Goal: Task Accomplishment & Management: Manage account settings

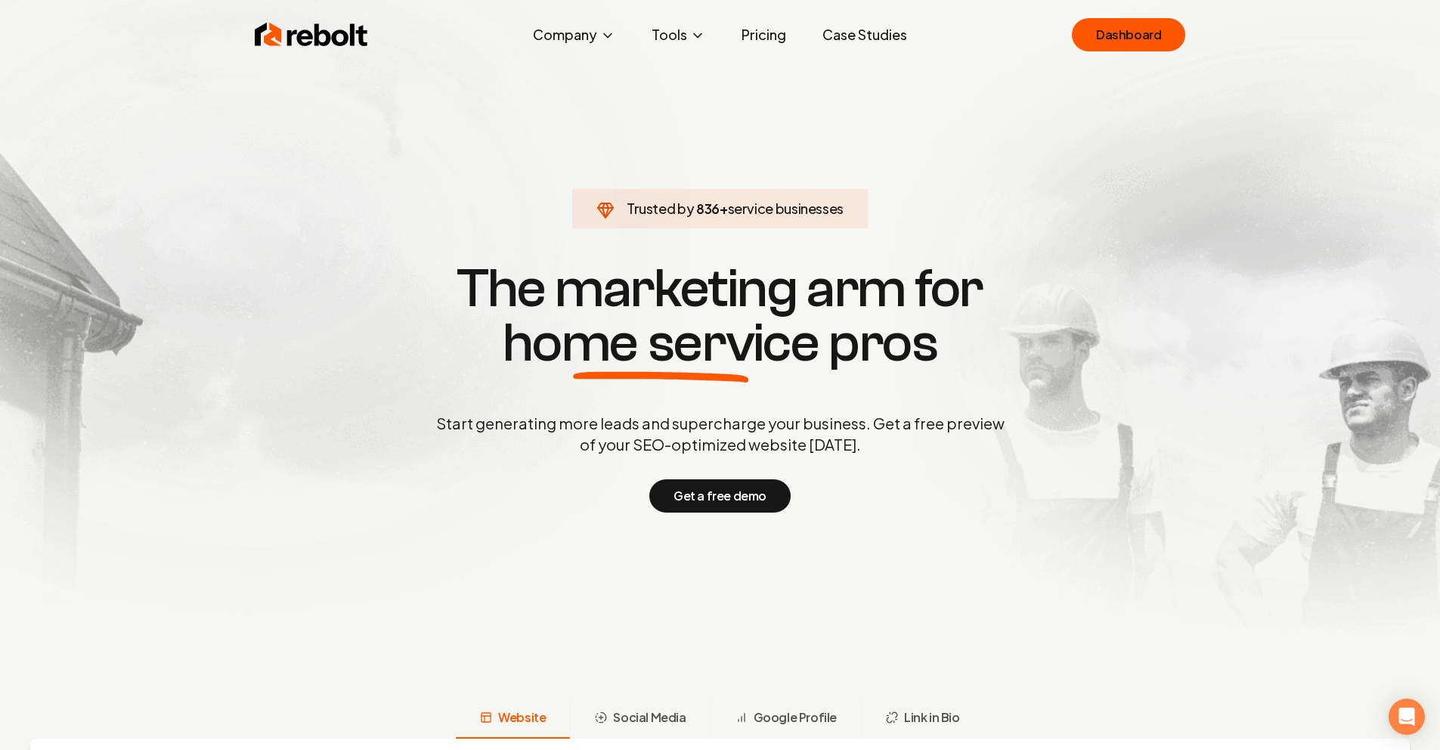
click at [767, 36] on link "Pricing" at bounding box center [764, 35] width 69 height 30
click at [1170, 30] on link "Dashboard" at bounding box center [1128, 34] width 113 height 33
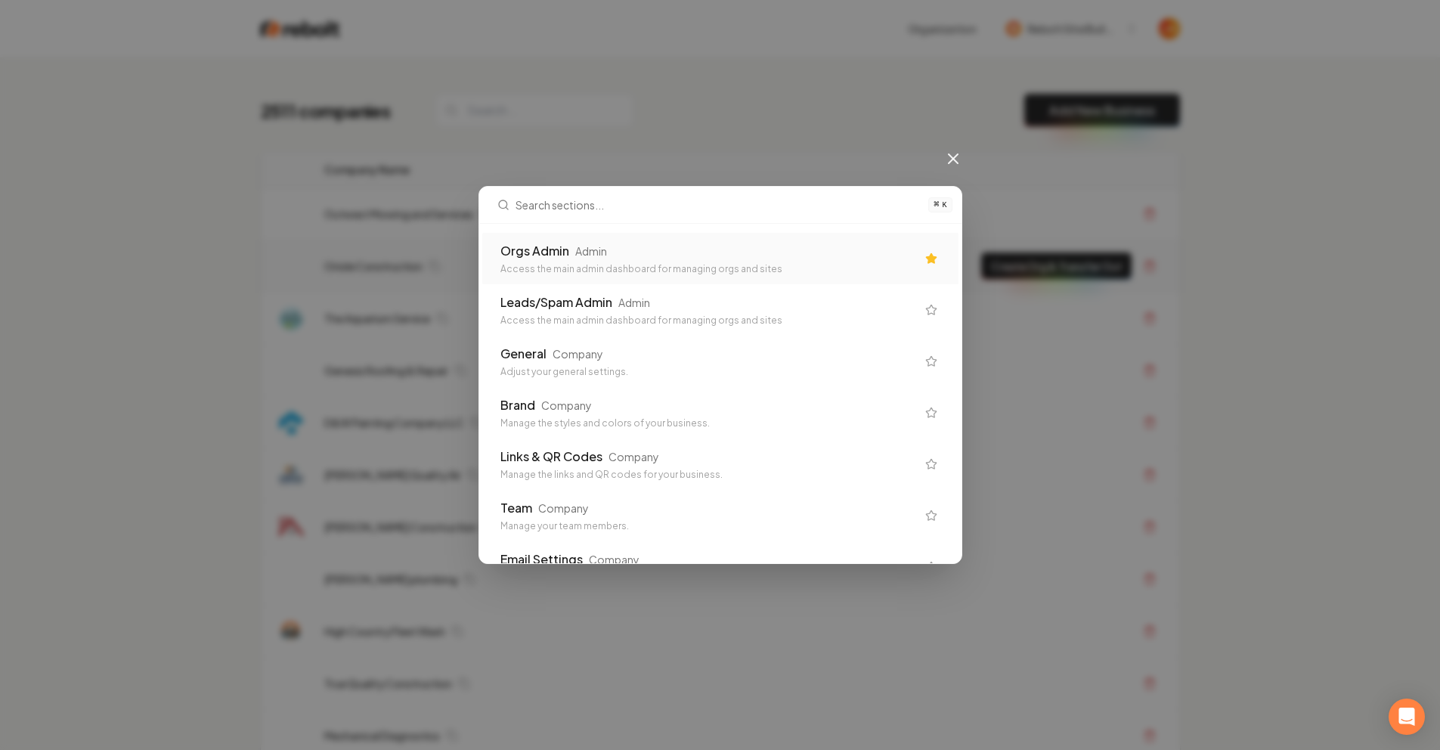
click at [712, 256] on div "Orgs Admin Admin" at bounding box center [708, 251] width 416 height 18
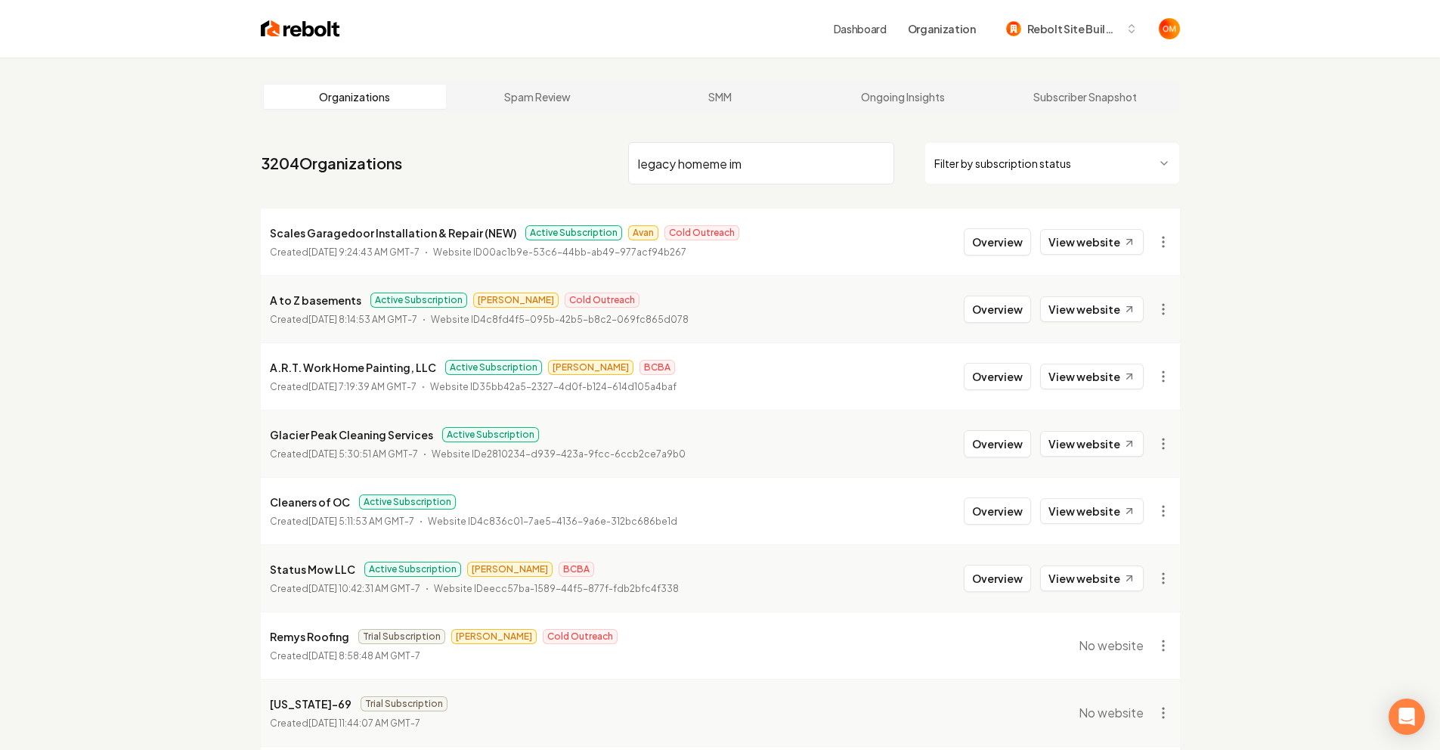
click at [740, 147] on input "legacy homeme im" at bounding box center [761, 163] width 266 height 42
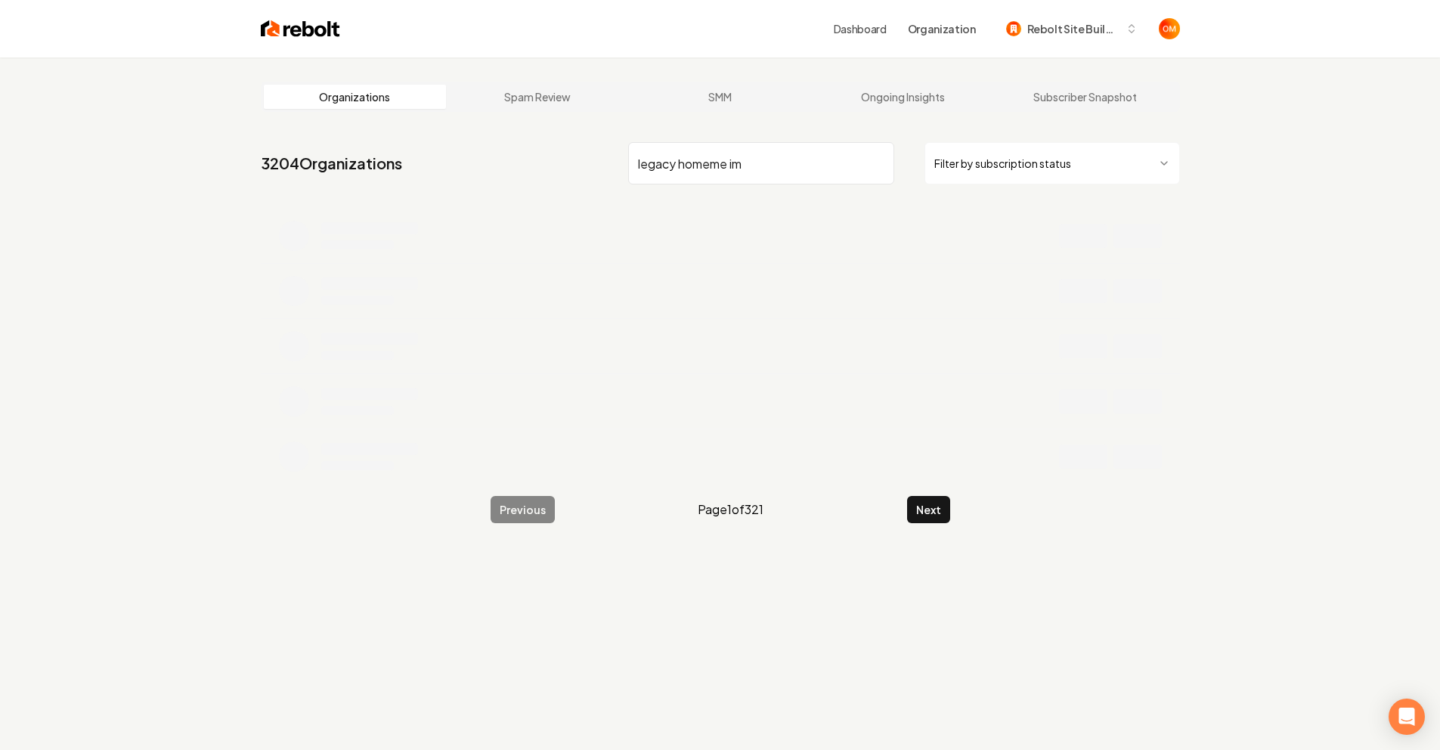
click at [781, 169] on input "legacy homeme im" at bounding box center [761, 163] width 266 height 42
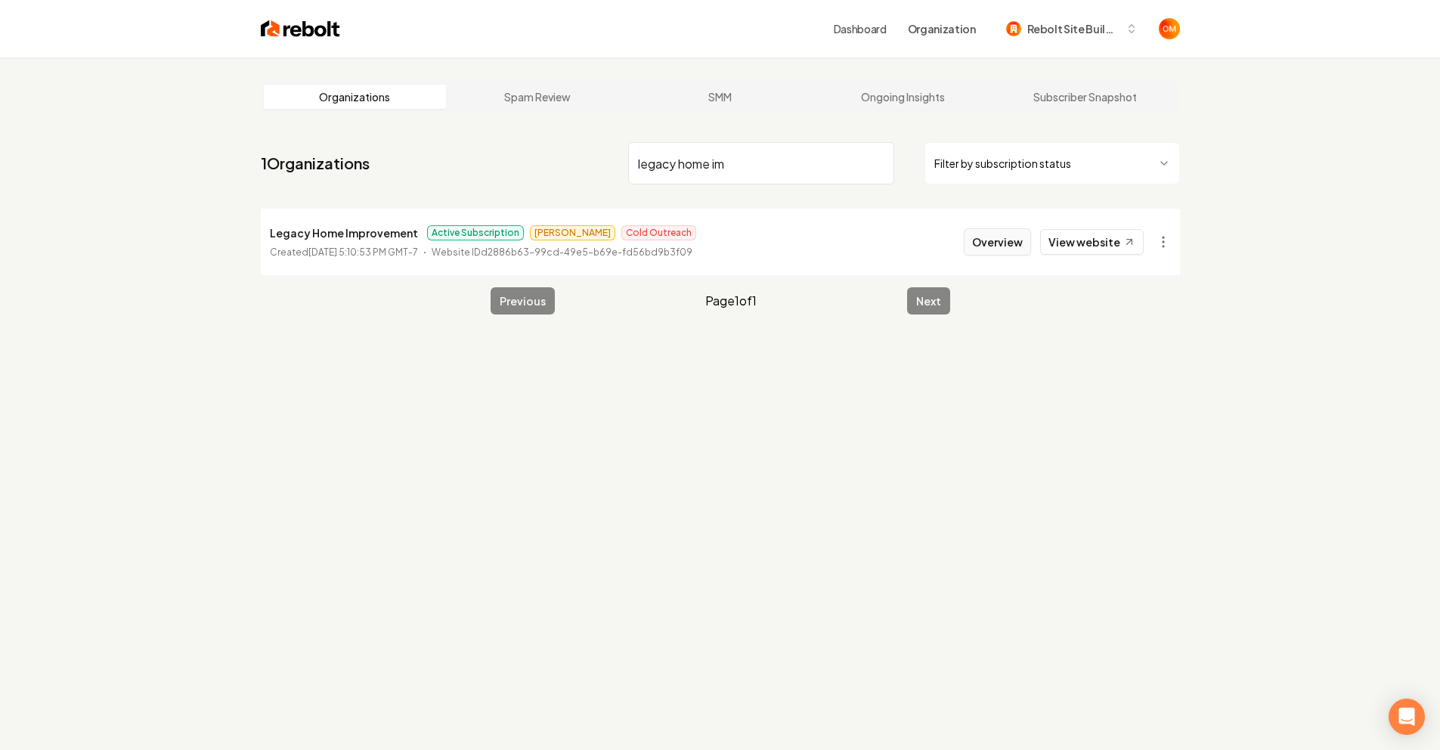
type input "legacy home im"
click at [998, 237] on button "Overview" at bounding box center [997, 241] width 67 height 27
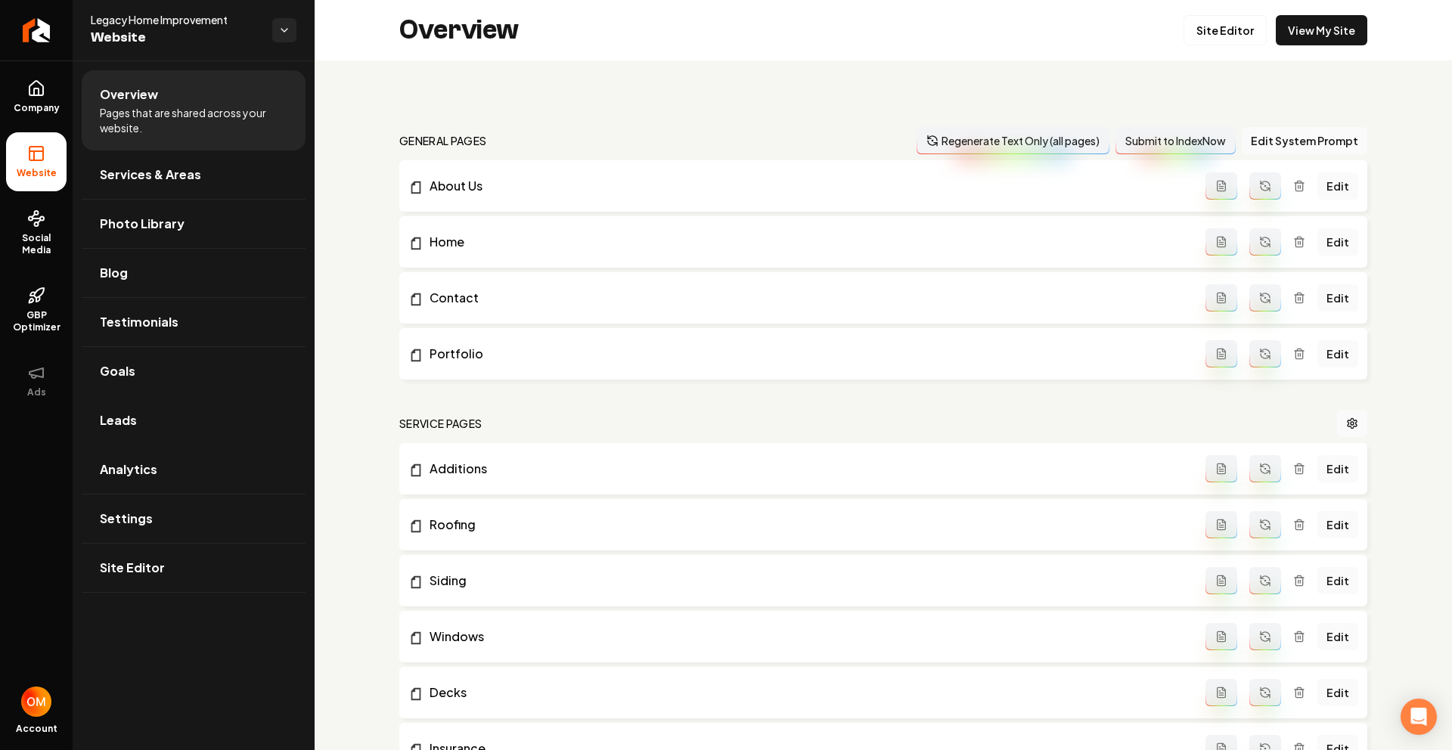
click at [160, 433] on link "Leads" at bounding box center [194, 420] width 224 height 48
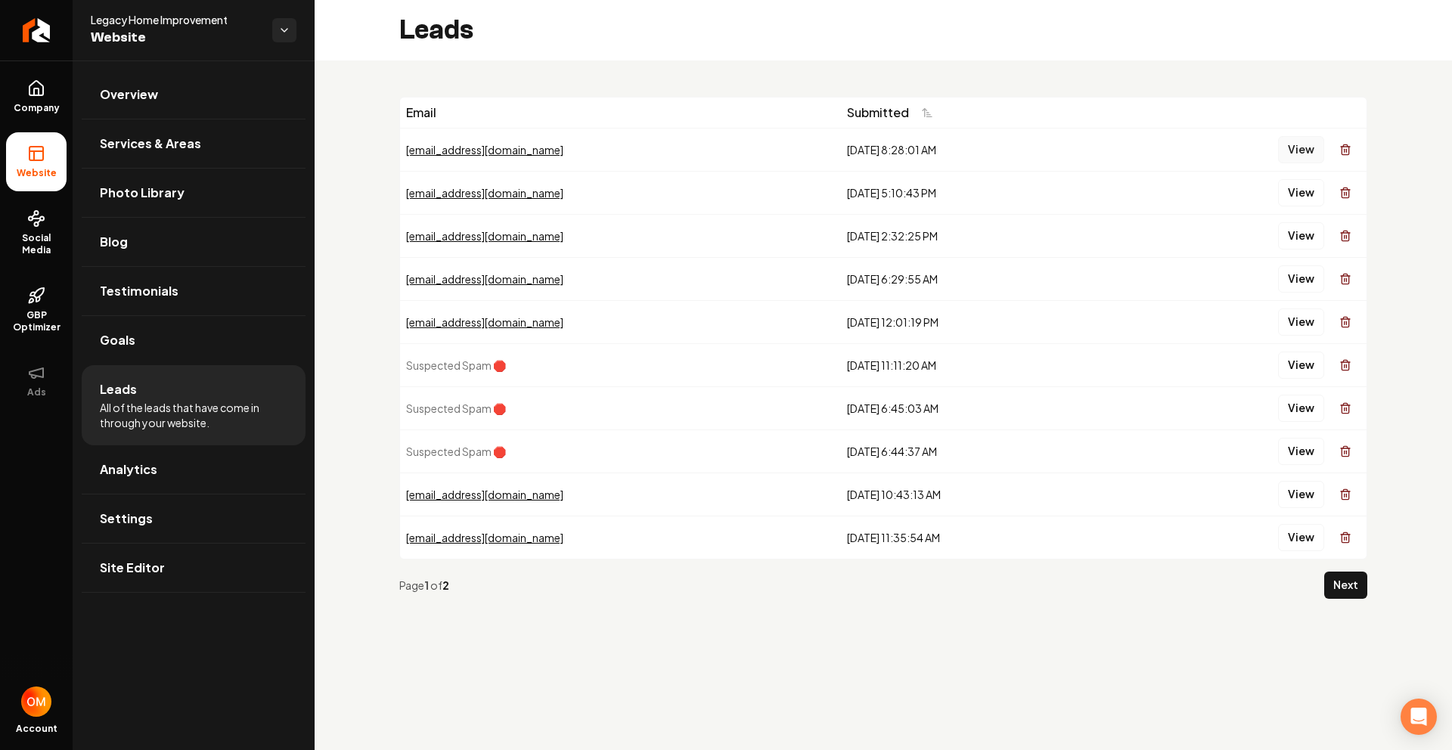
click at [1288, 144] on button "View" at bounding box center [1301, 149] width 46 height 27
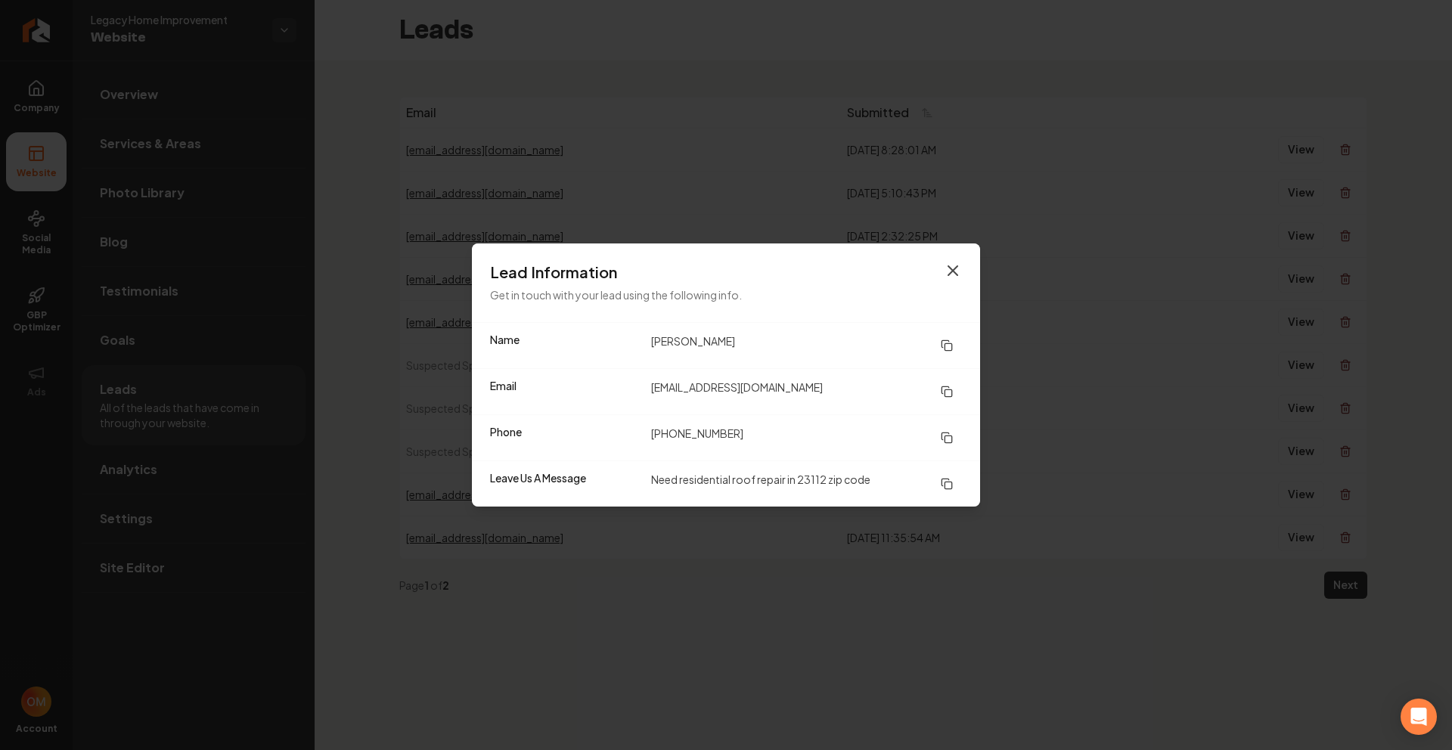
click at [958, 264] on icon "button" at bounding box center [953, 271] width 18 height 18
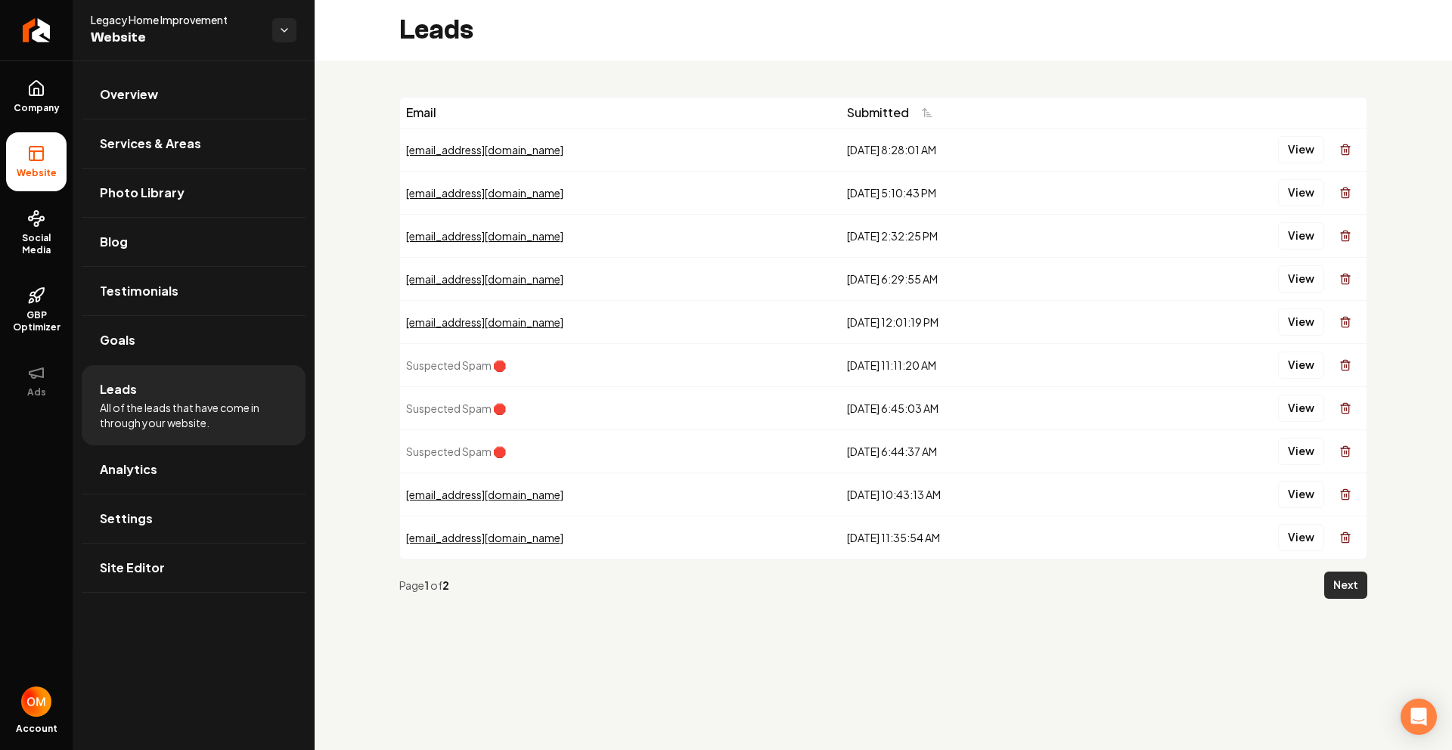
click at [1344, 586] on button "Next" at bounding box center [1345, 585] width 43 height 27
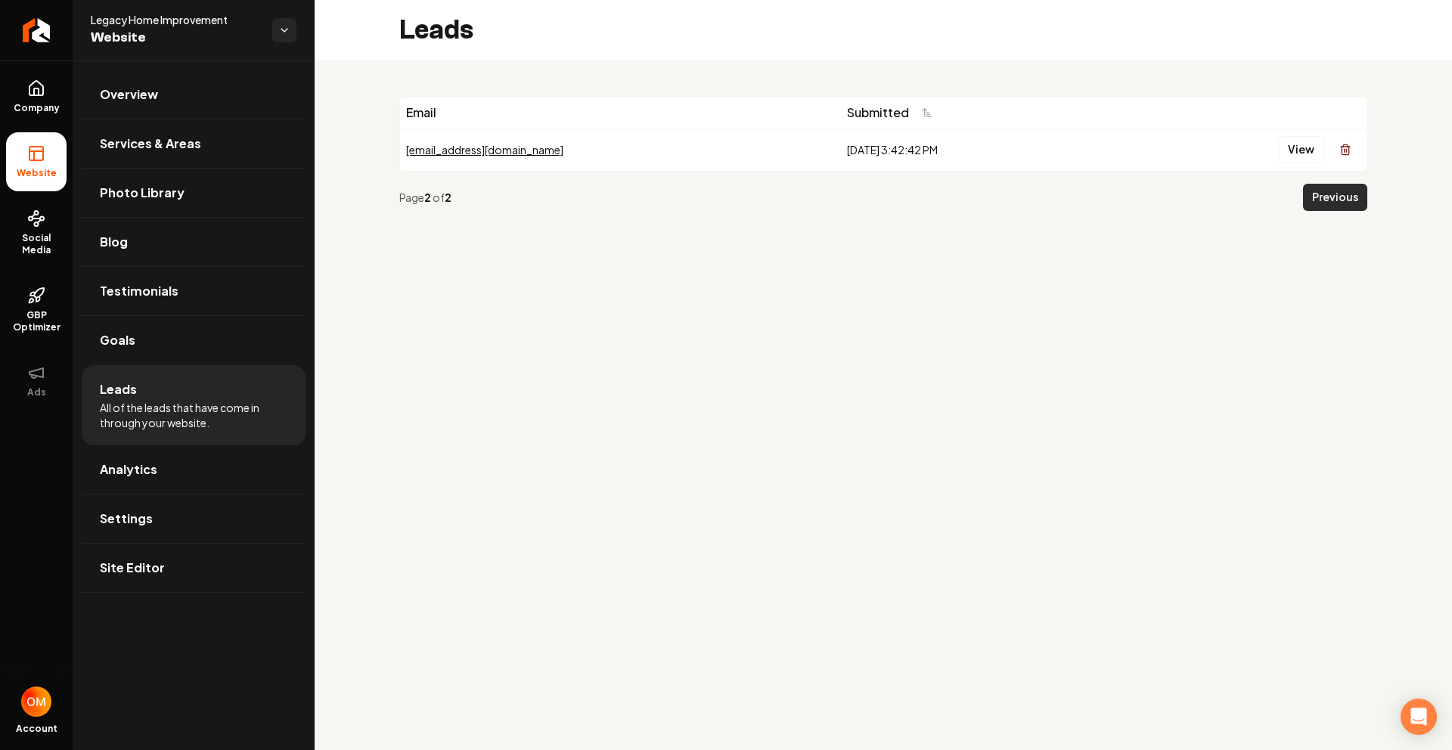
click at [1339, 209] on button "Previous" at bounding box center [1335, 197] width 64 height 27
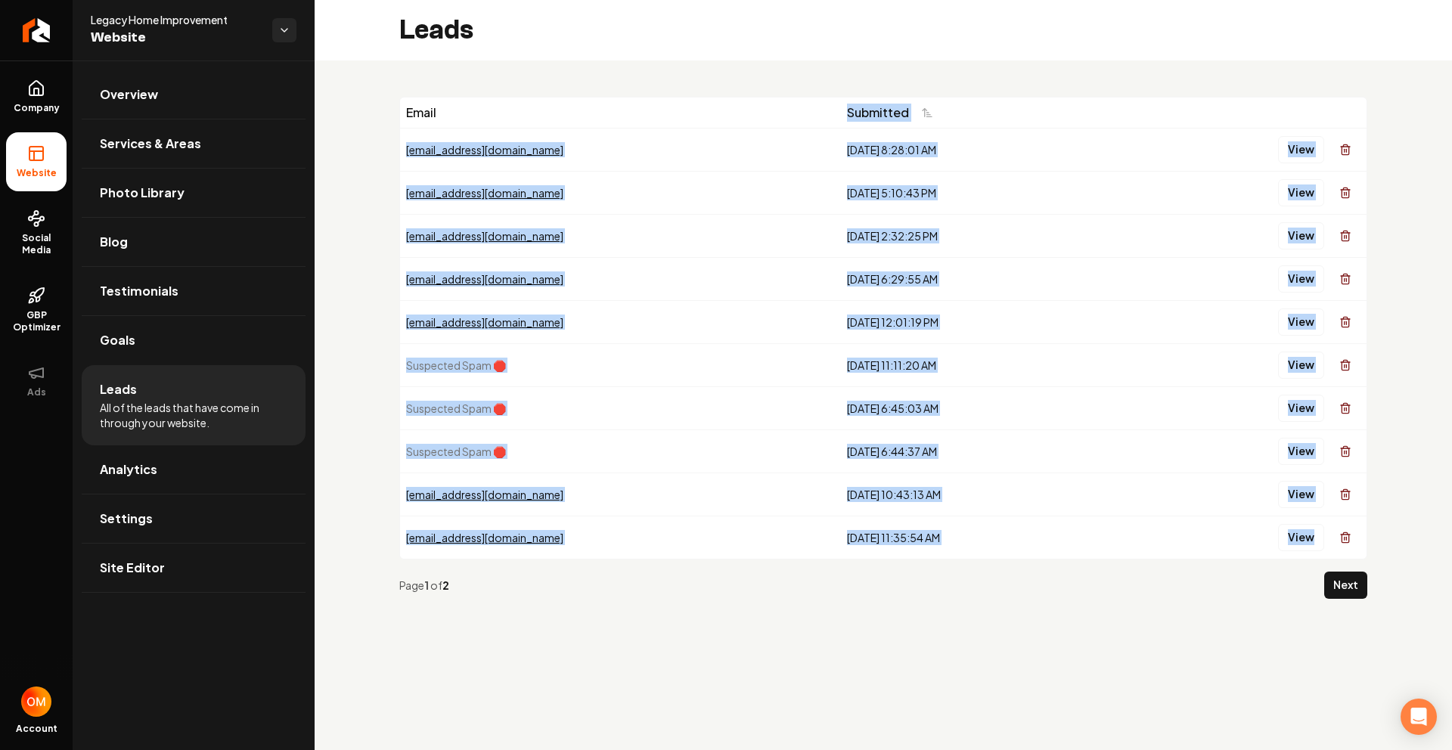
drag, startPoint x: 749, startPoint y: 120, endPoint x: 1123, endPoint y: 572, distance: 586.3
click at [1123, 572] on div "Email Submitted [EMAIL_ADDRESS][DOMAIN_NAME] [DATE] 8:28:01 AM View [EMAIL_ADDR…" at bounding box center [883, 354] width 968 height 514
drag, startPoint x: 1067, startPoint y: 566, endPoint x: 665, endPoint y: 138, distance: 586.7
click at [647, 125] on div "Email Submitted [EMAIL_ADDRESS][DOMAIN_NAME] [DATE] 8:28:01 AM View [EMAIL_ADDR…" at bounding box center [883, 354] width 968 height 514
drag, startPoint x: 1012, startPoint y: 555, endPoint x: 760, endPoint y: 311, distance: 350.8
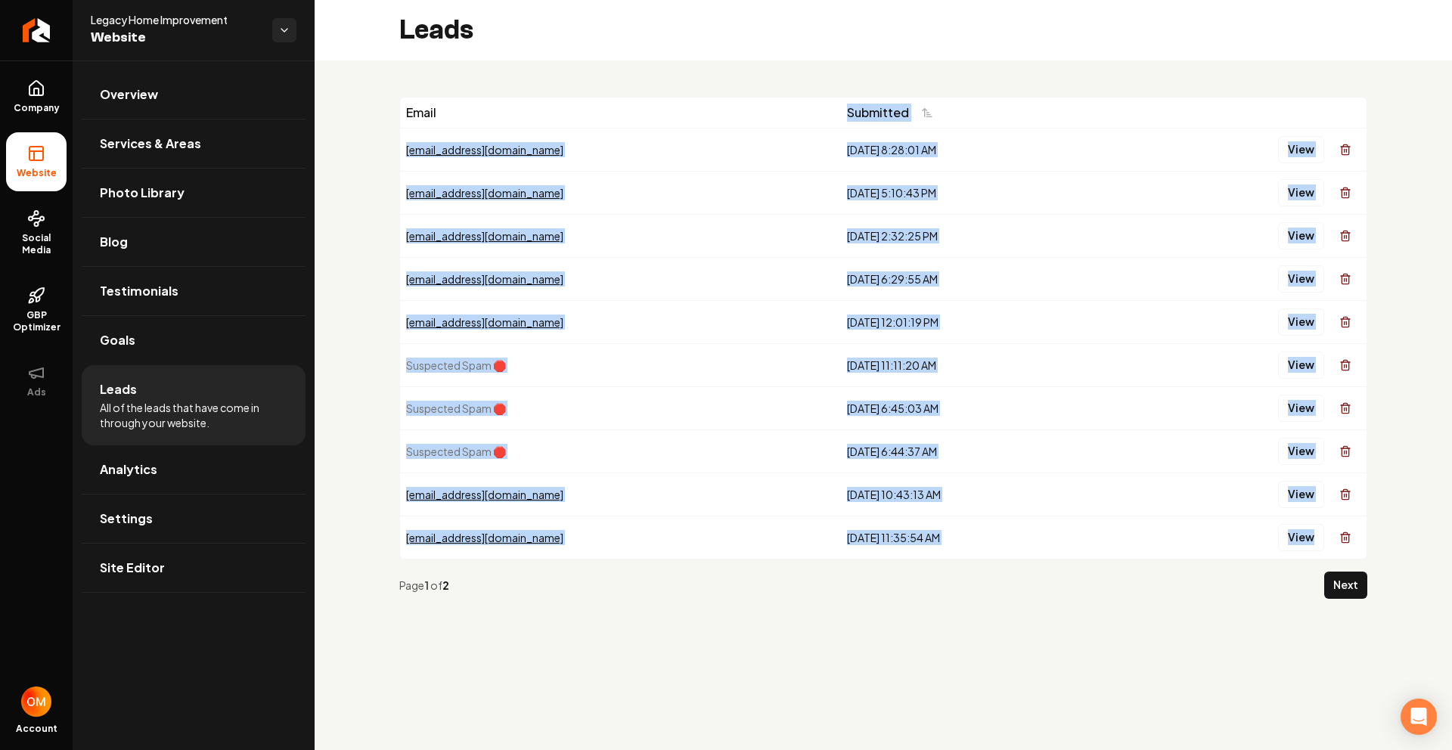
click at [760, 311] on tbody "[EMAIL_ADDRESS][DOMAIN_NAME] [DATE] 8:28:01 AM View [EMAIL_ADDRESS][DOMAIN_NAME…" at bounding box center [883, 343] width 966 height 431
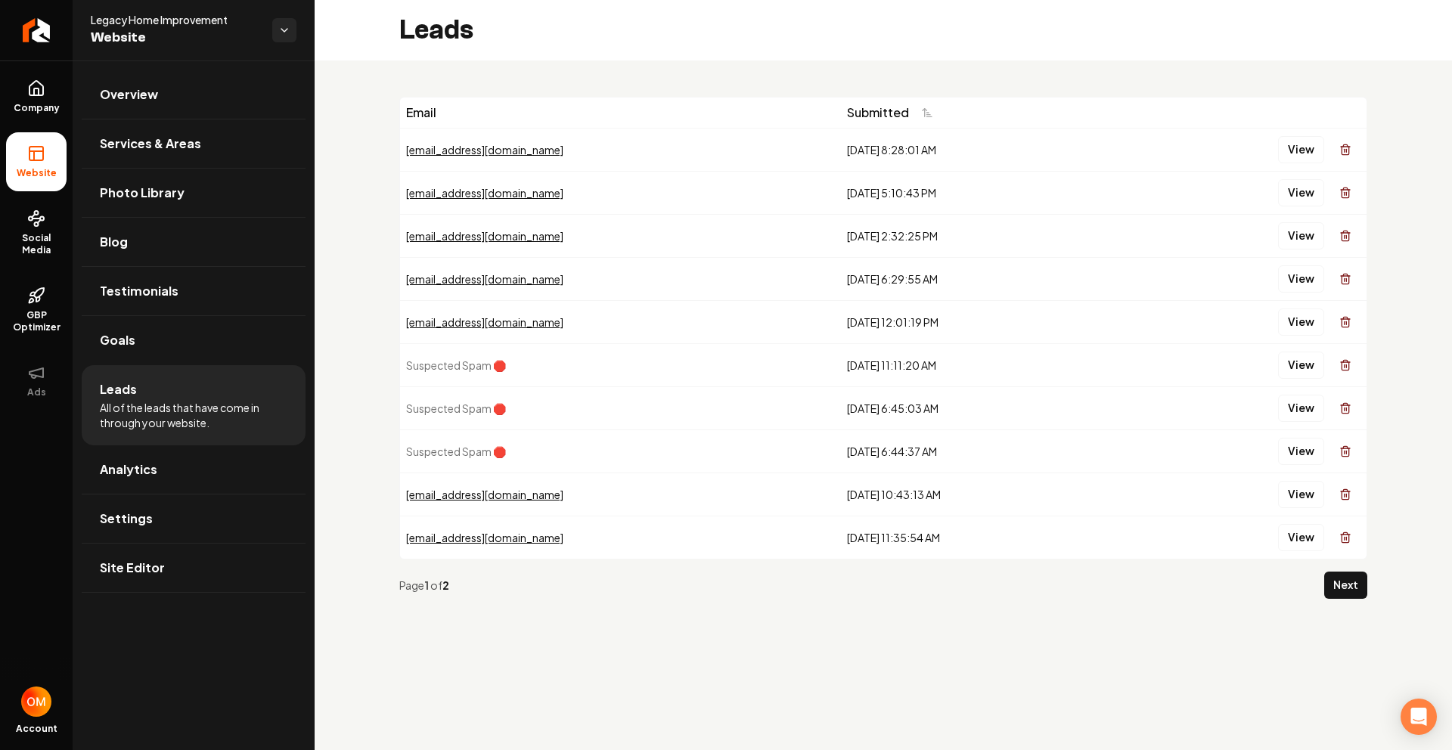
click at [1043, 484] on td "[DATE] 10:43:13 AM" at bounding box center [981, 494] width 280 height 43
click at [1350, 574] on button "Next" at bounding box center [1345, 585] width 43 height 27
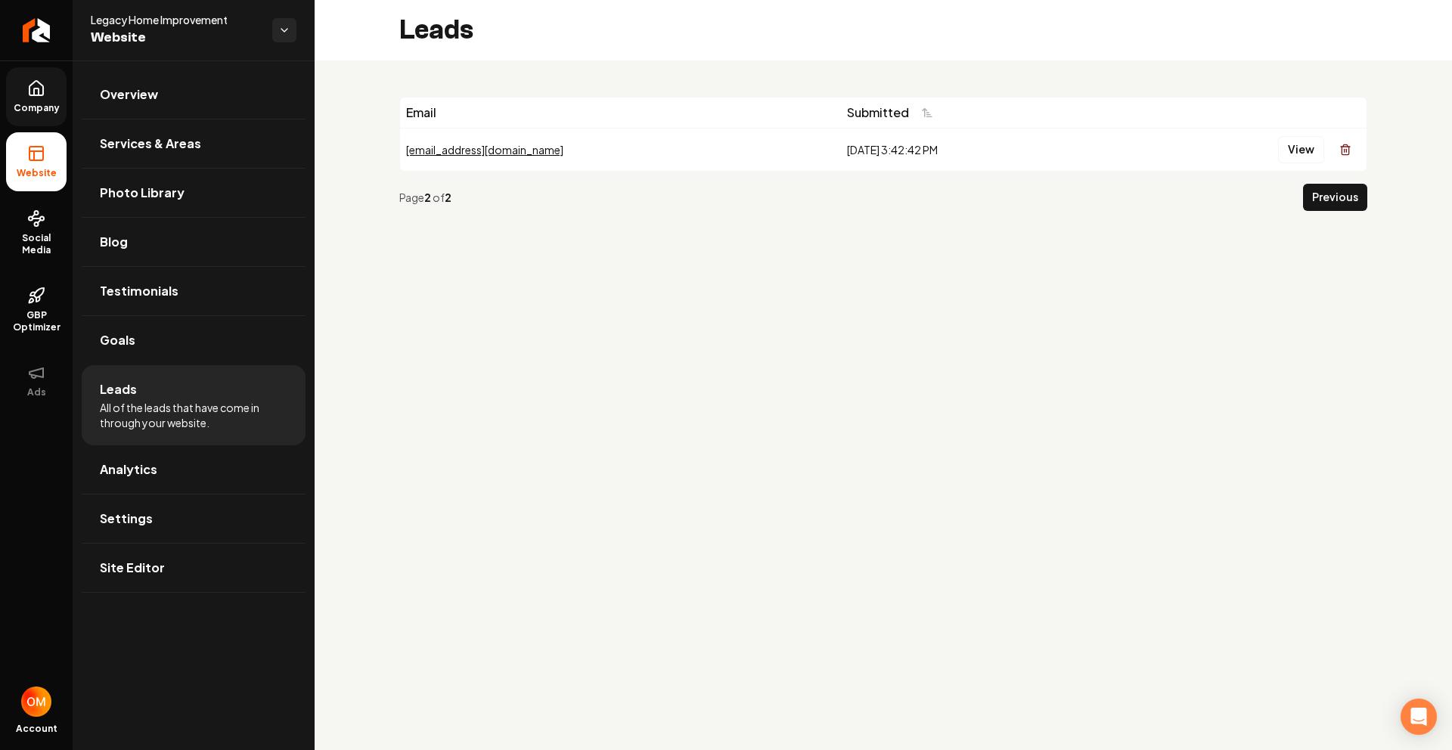
click at [42, 97] on icon at bounding box center [36, 88] width 18 height 18
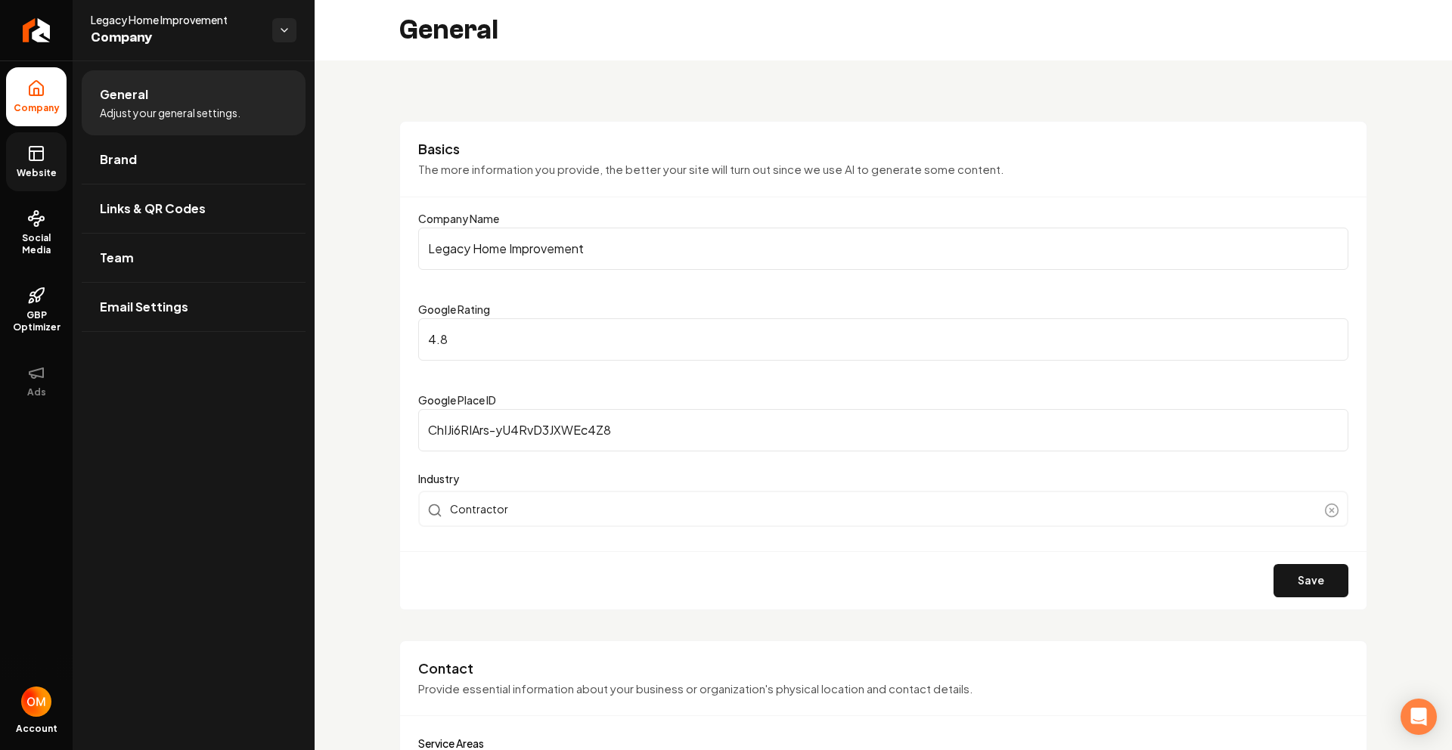
click at [39, 172] on span "Website" at bounding box center [37, 173] width 52 height 12
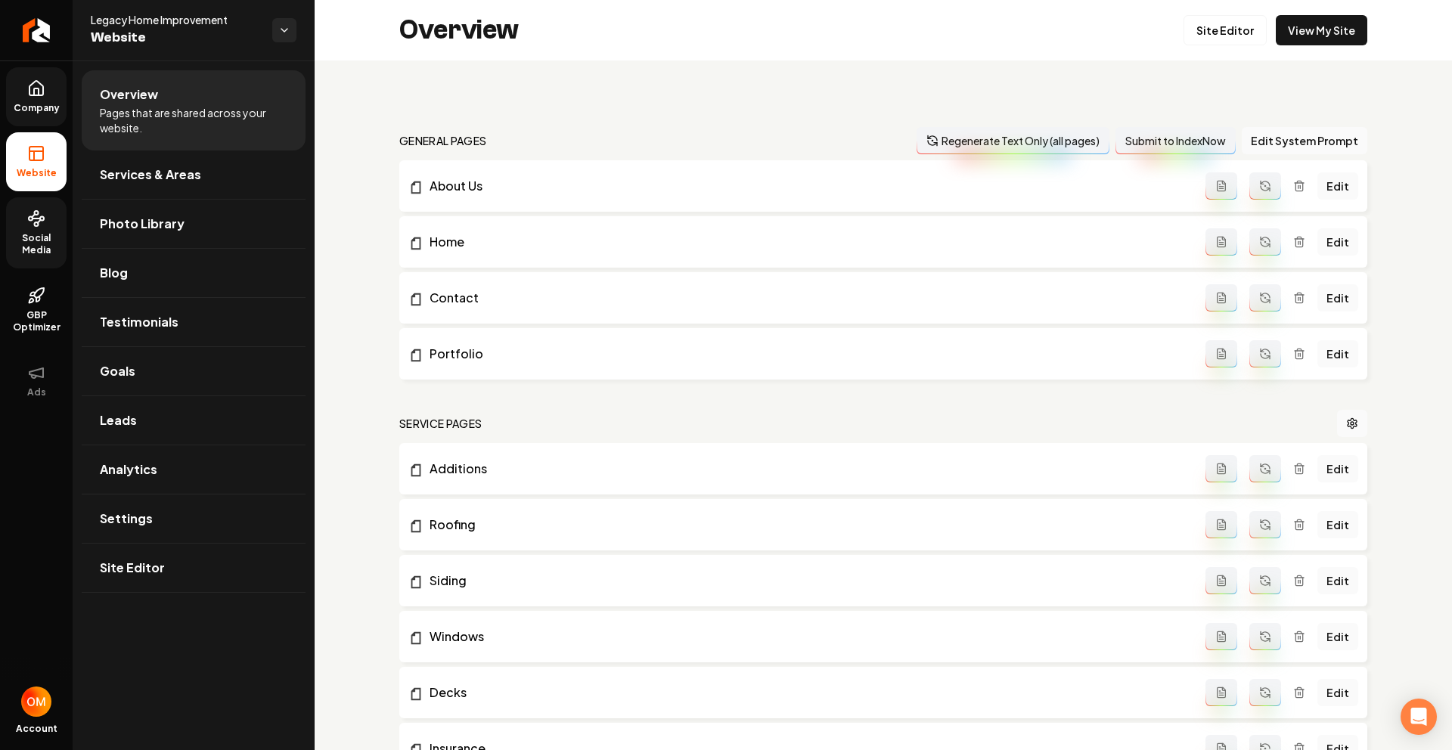
click at [56, 233] on span "Social Media" at bounding box center [36, 244] width 60 height 24
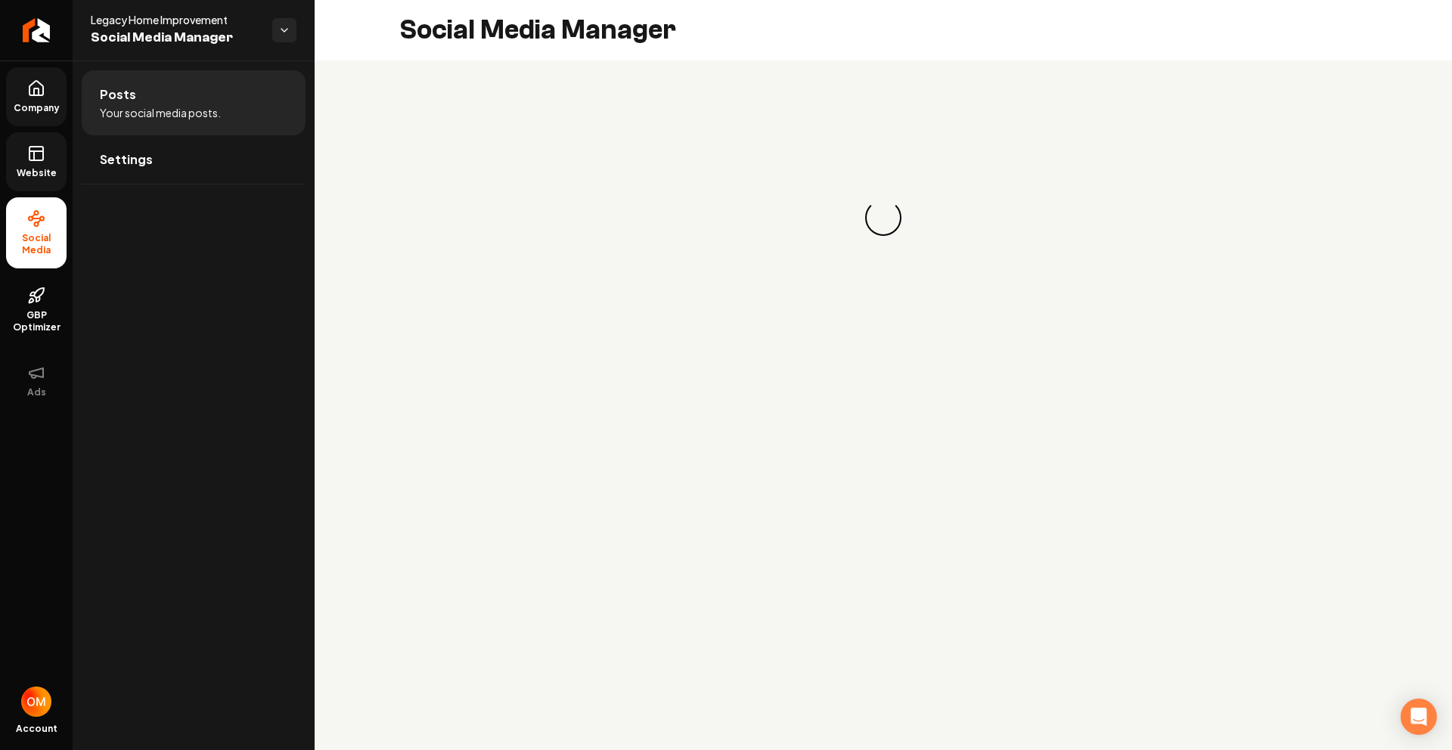
click at [26, 103] on span "Company" at bounding box center [37, 108] width 58 height 12
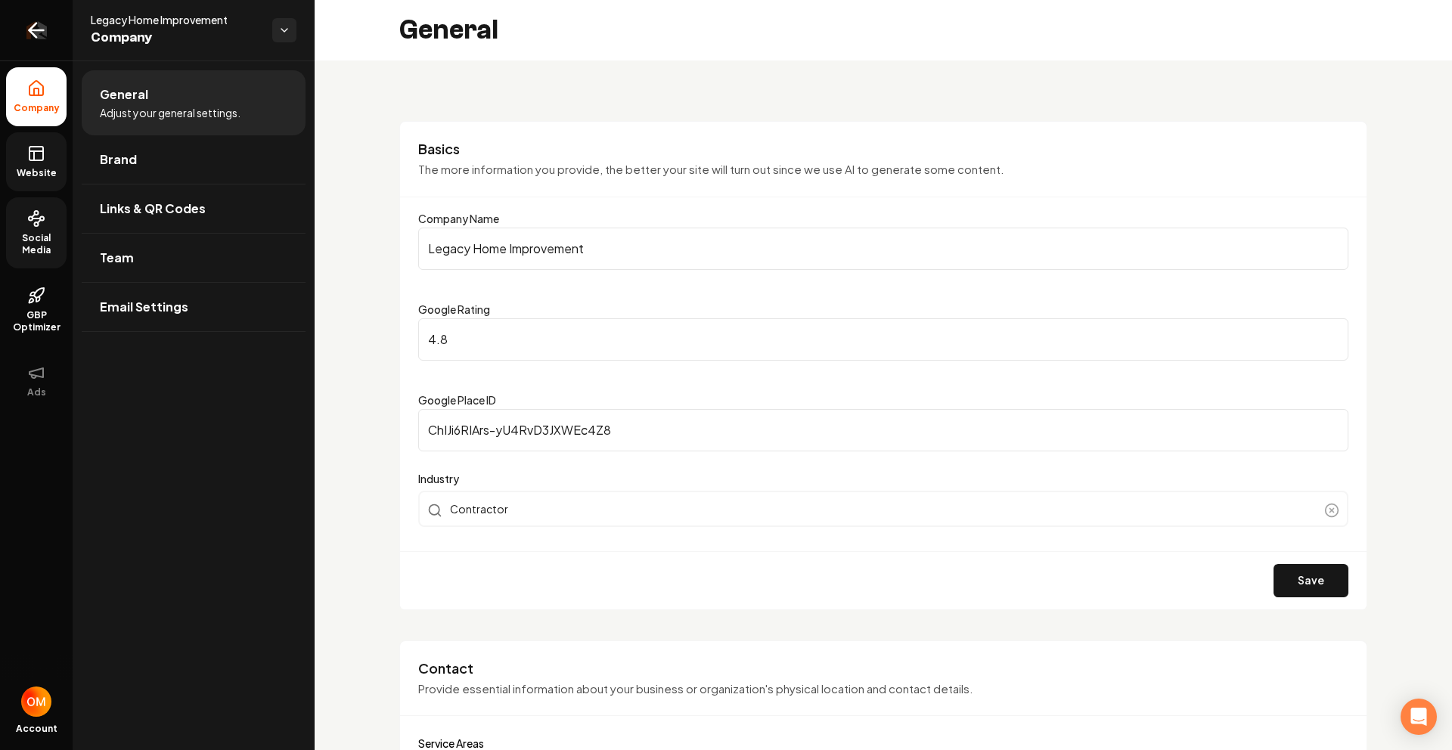
click at [27, 26] on icon "Return to dashboard" at bounding box center [36, 30] width 24 height 24
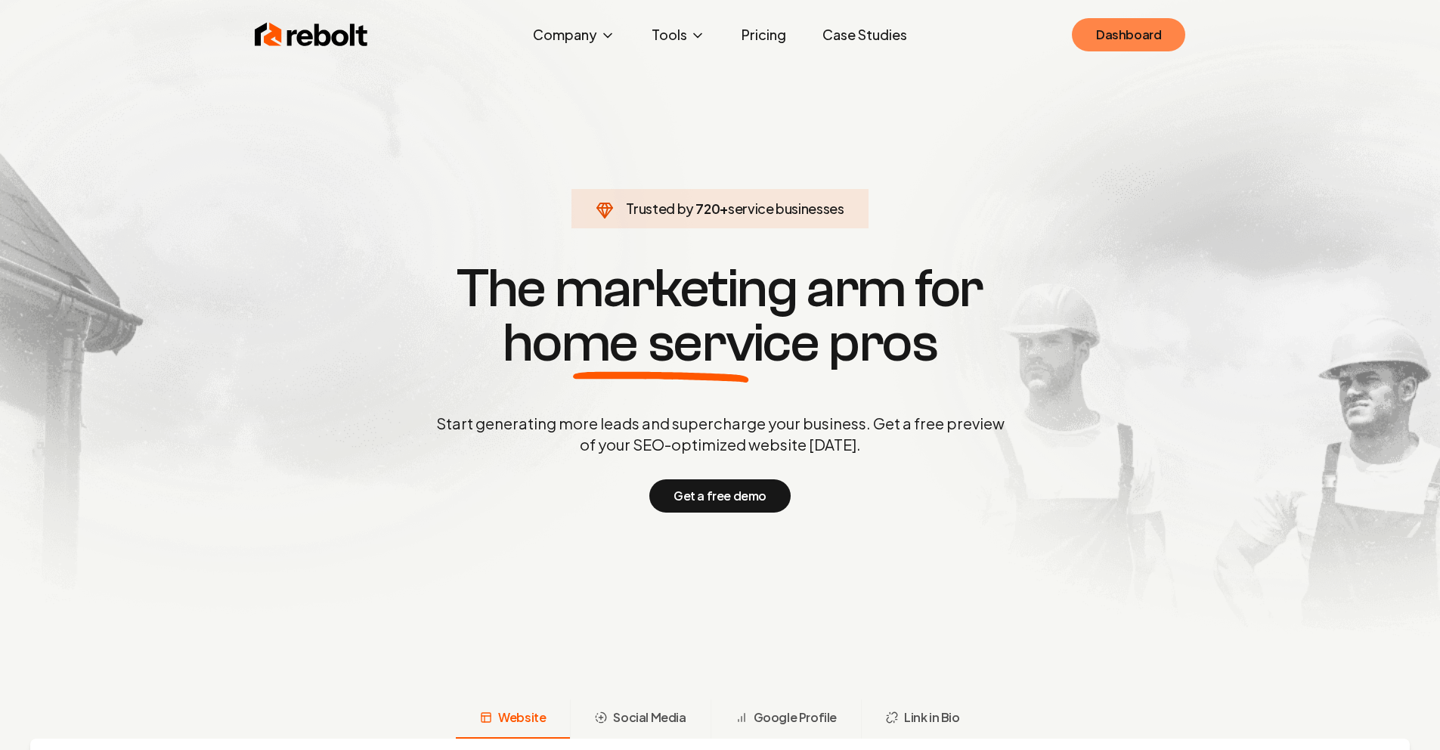
click at [1157, 30] on link "Dashboard" at bounding box center [1128, 34] width 113 height 33
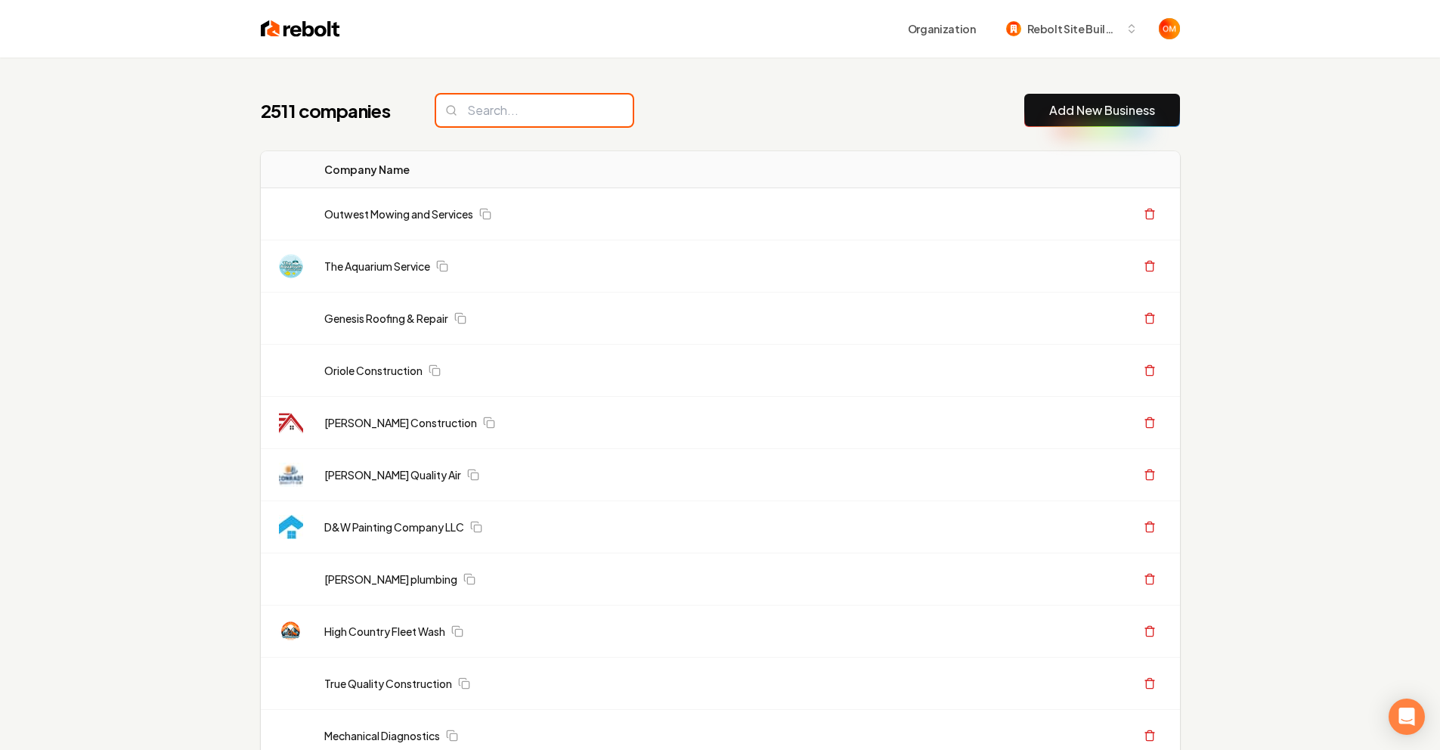
click at [516, 113] on input "search" at bounding box center [534, 111] width 197 height 32
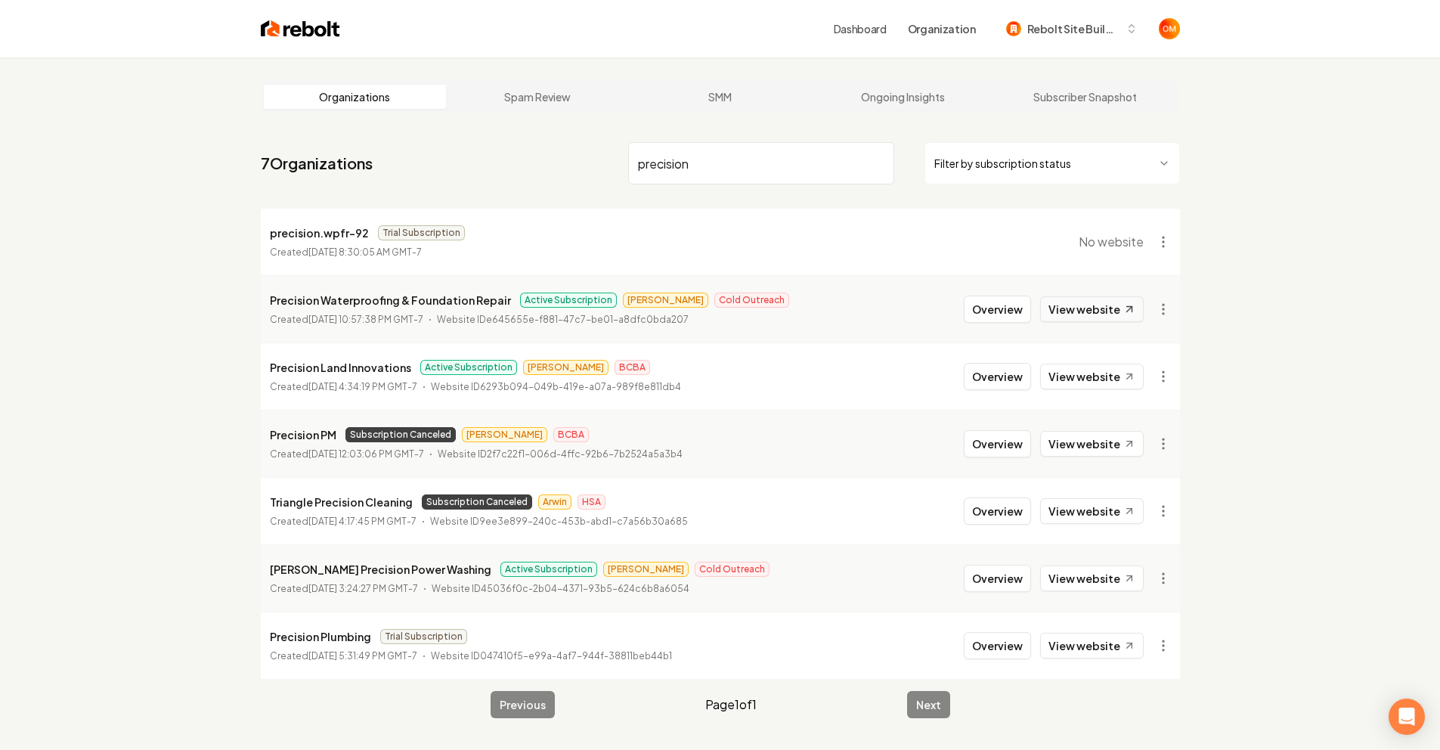
type input "precision"
click at [1105, 308] on link "View website" at bounding box center [1092, 309] width 104 height 26
drag, startPoint x: 1012, startPoint y: 307, endPoint x: 1009, endPoint y: 297, distance: 10.1
click at [1012, 307] on button "Overview" at bounding box center [997, 309] width 67 height 27
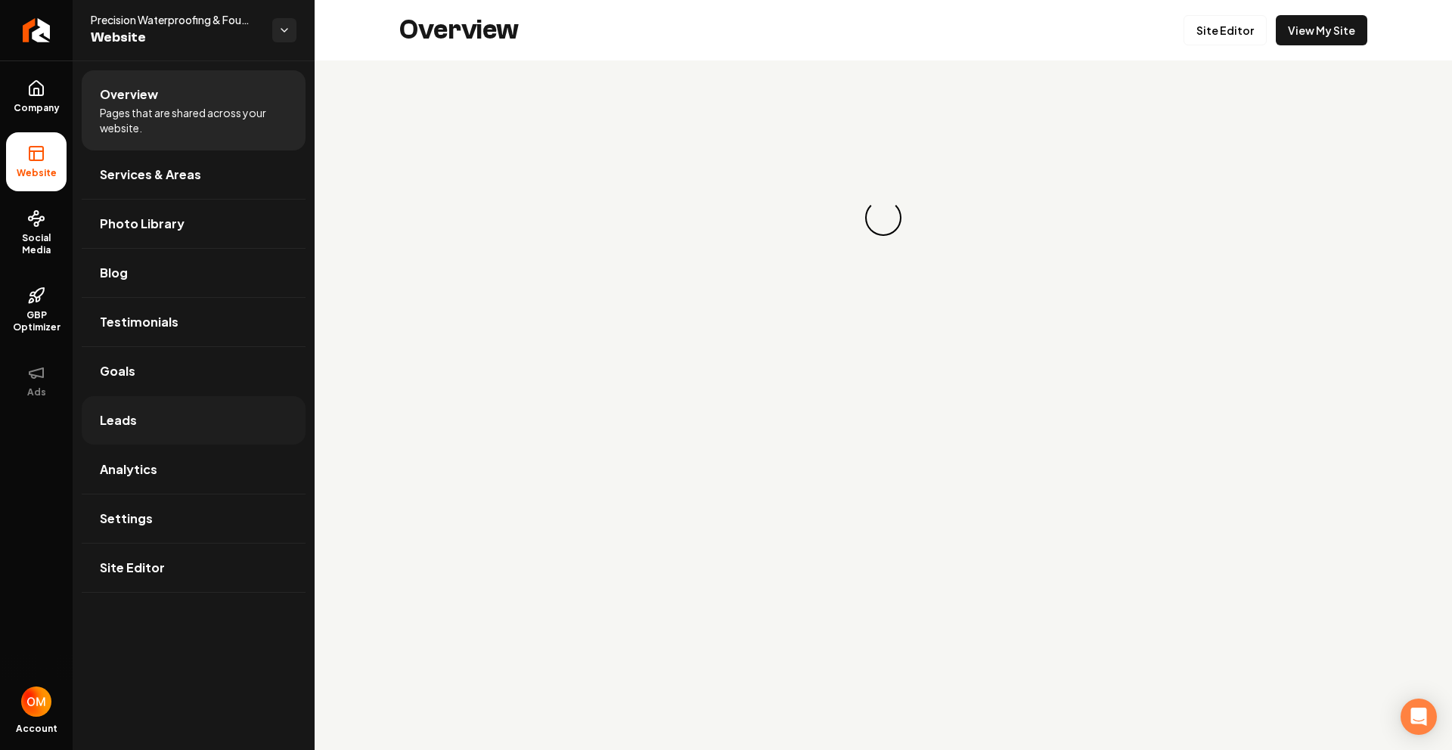
click at [156, 426] on link "Leads" at bounding box center [194, 420] width 224 height 48
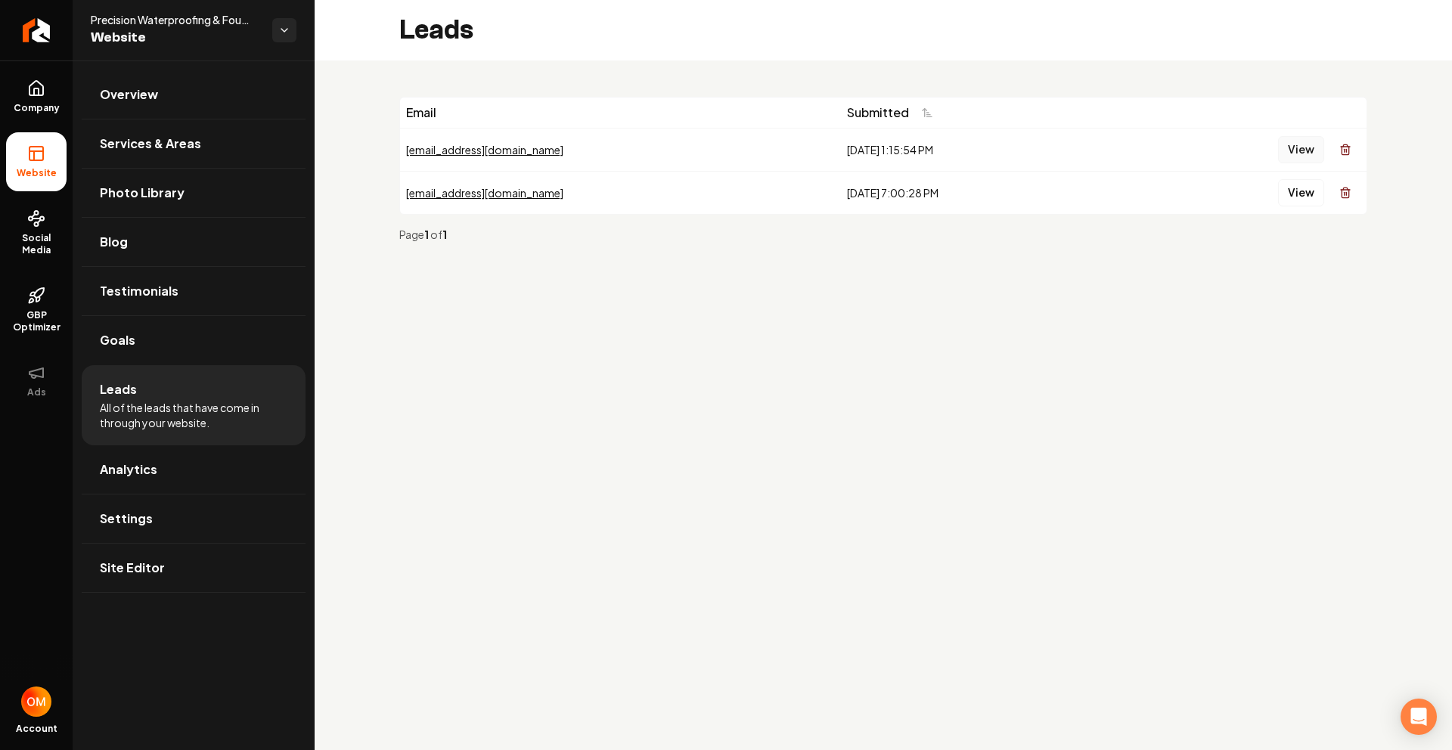
click at [1291, 145] on button "View" at bounding box center [1301, 149] width 46 height 27
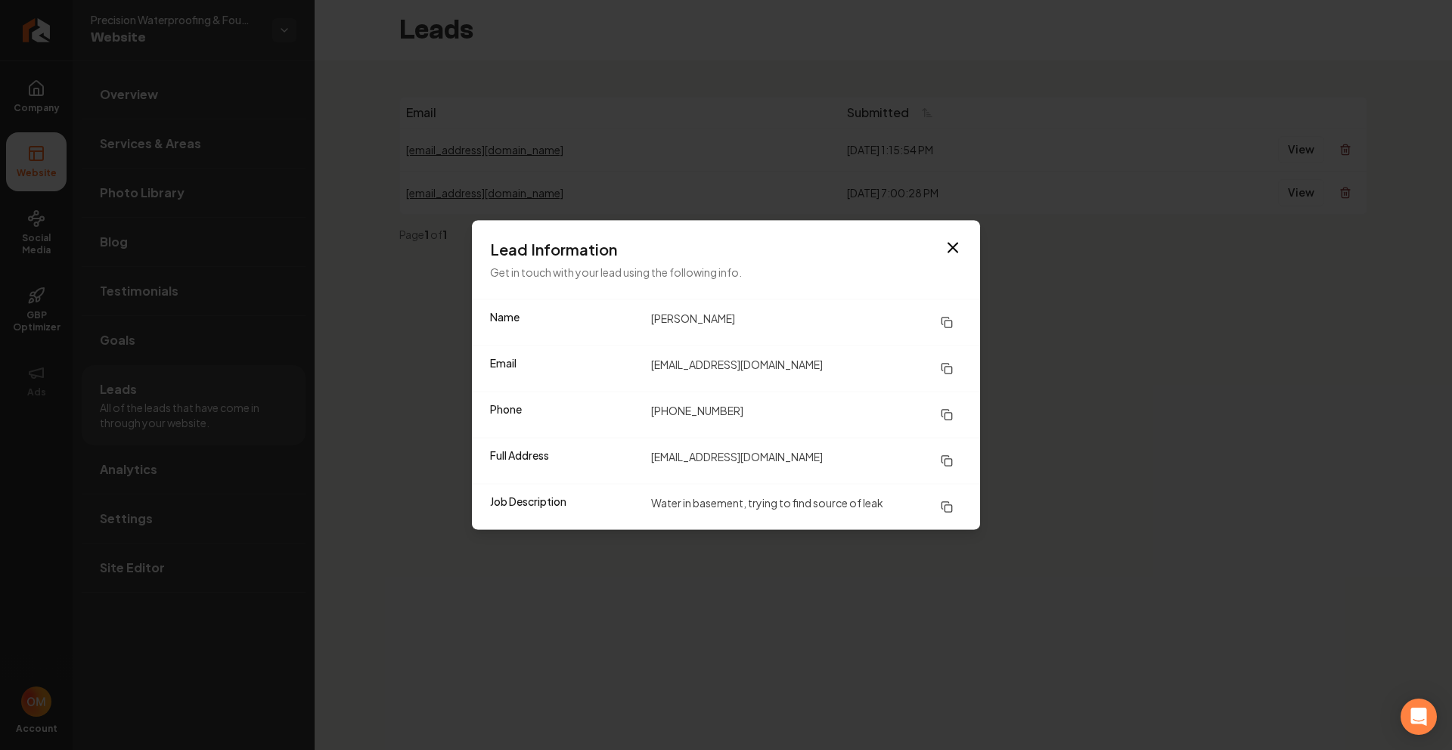
drag, startPoint x: 968, startPoint y: 244, endPoint x: 1136, endPoint y: 232, distance: 169.0
click at [968, 244] on div "Lead Information Get in touch with your lead using the following info." at bounding box center [726, 260] width 508 height 79
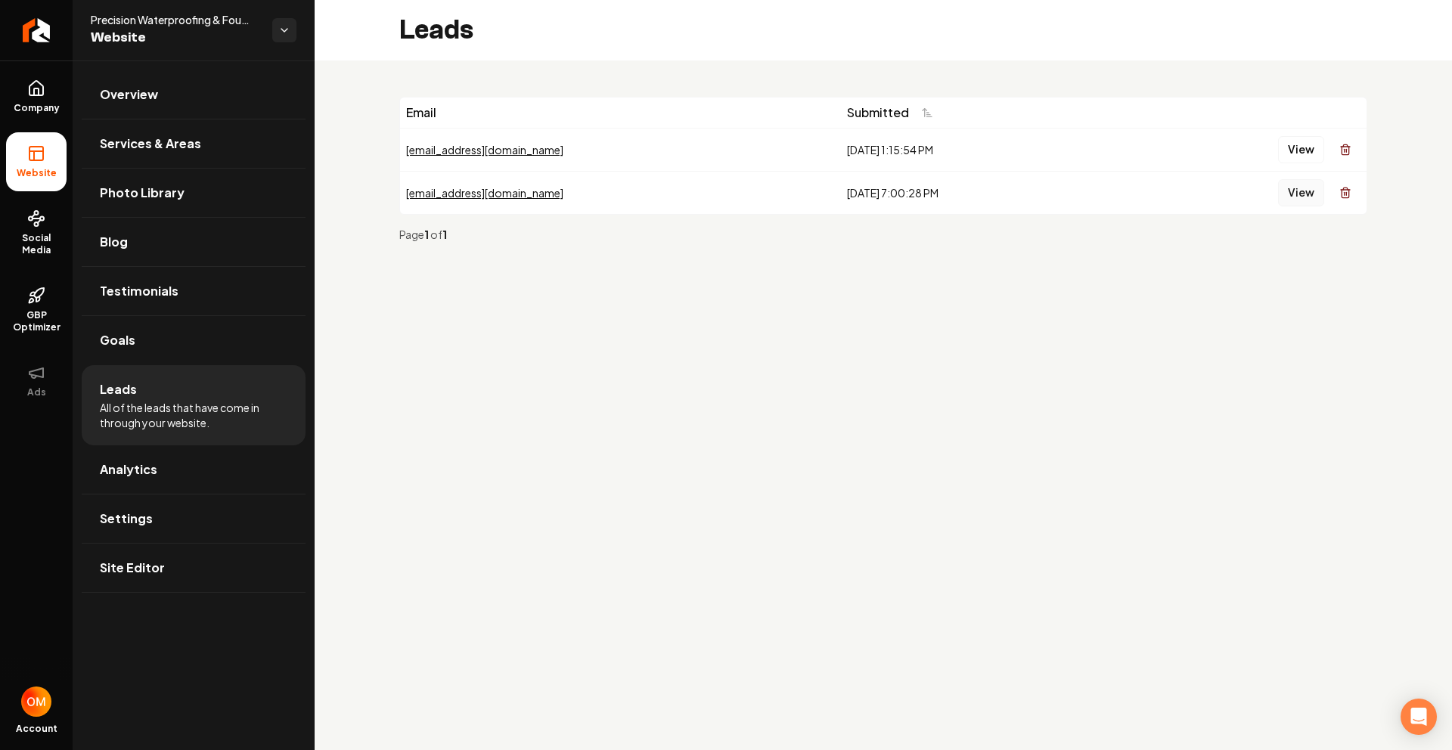
click at [1285, 184] on button "View" at bounding box center [1301, 192] width 46 height 27
click at [28, 26] on icon "Return to dashboard" at bounding box center [36, 30] width 24 height 24
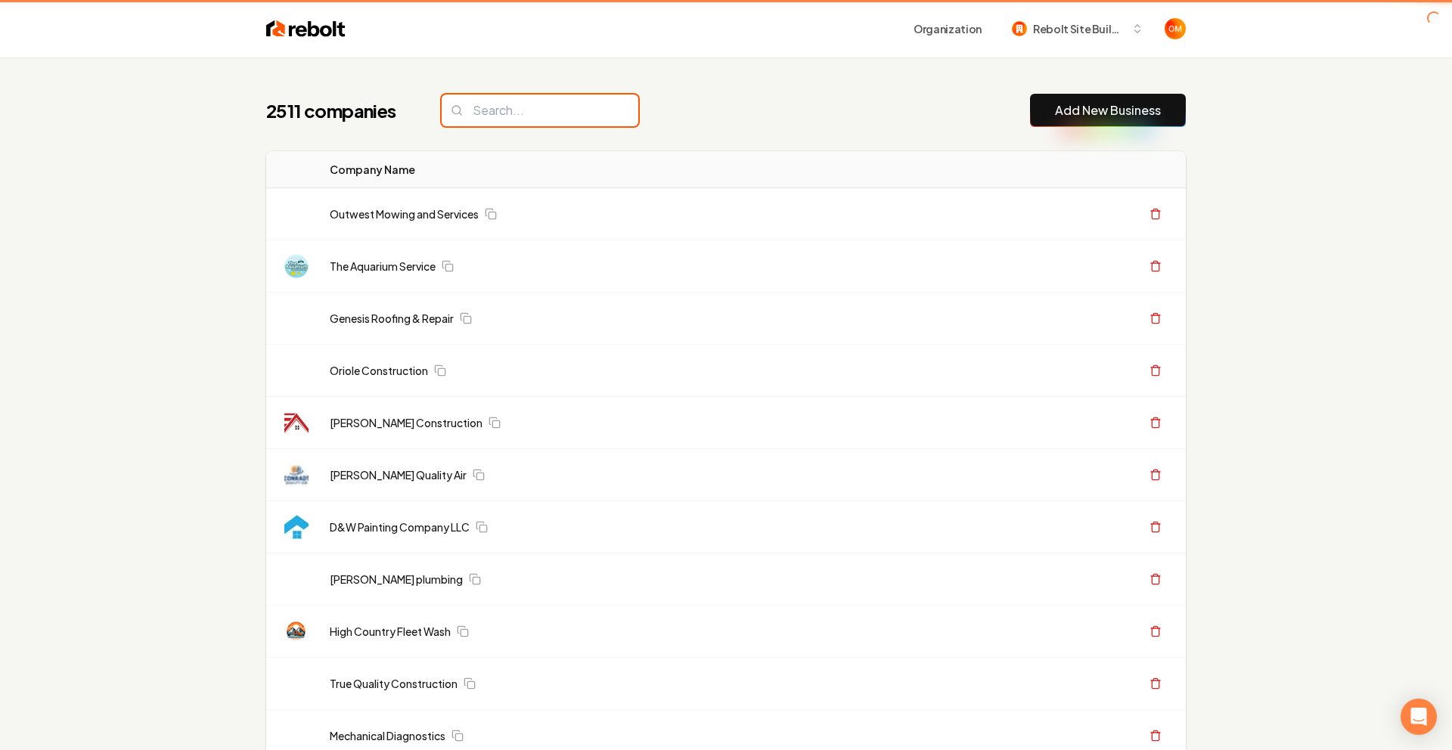
click at [479, 115] on input "search" at bounding box center [540, 111] width 197 height 32
type input "a"
type input "d"
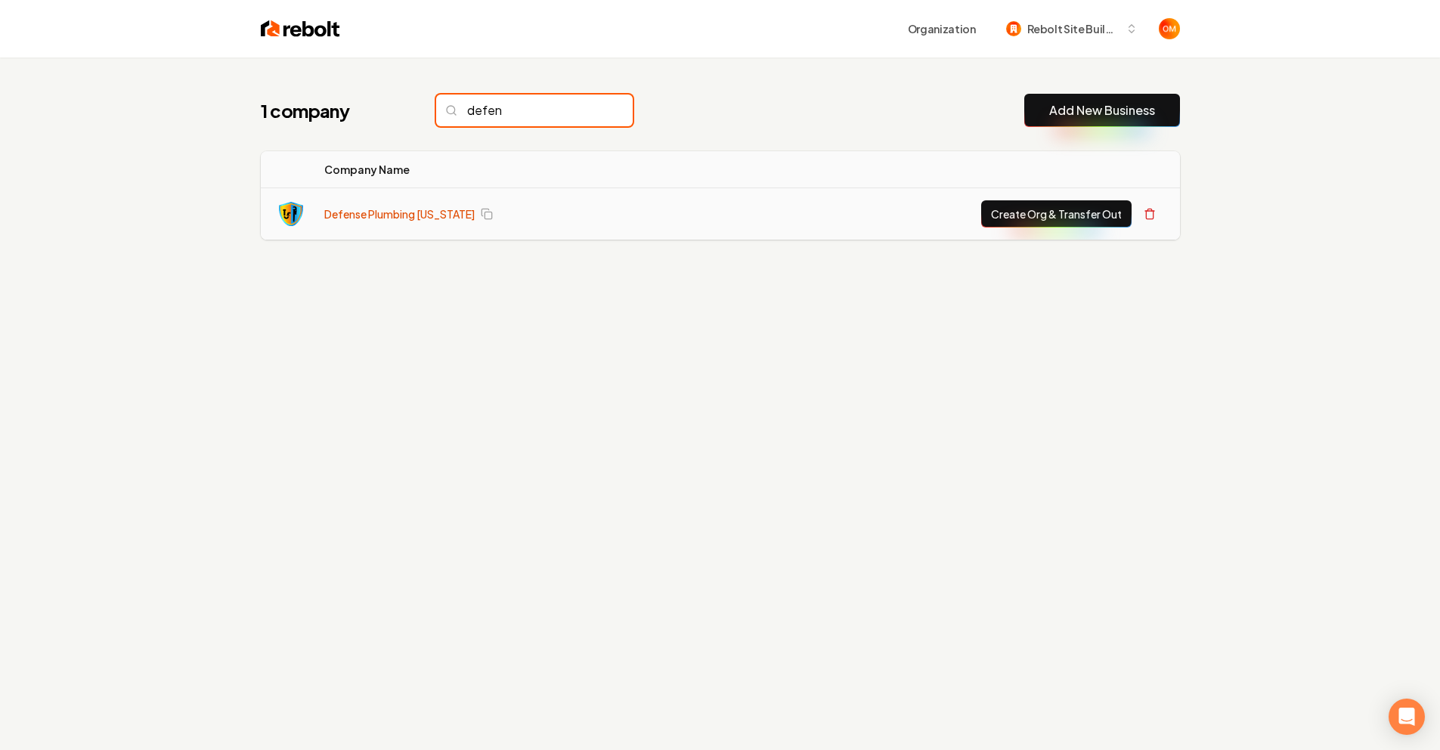
type input "defen"
click at [348, 218] on link "Defense Plumbing [US_STATE]" at bounding box center [399, 213] width 150 height 15
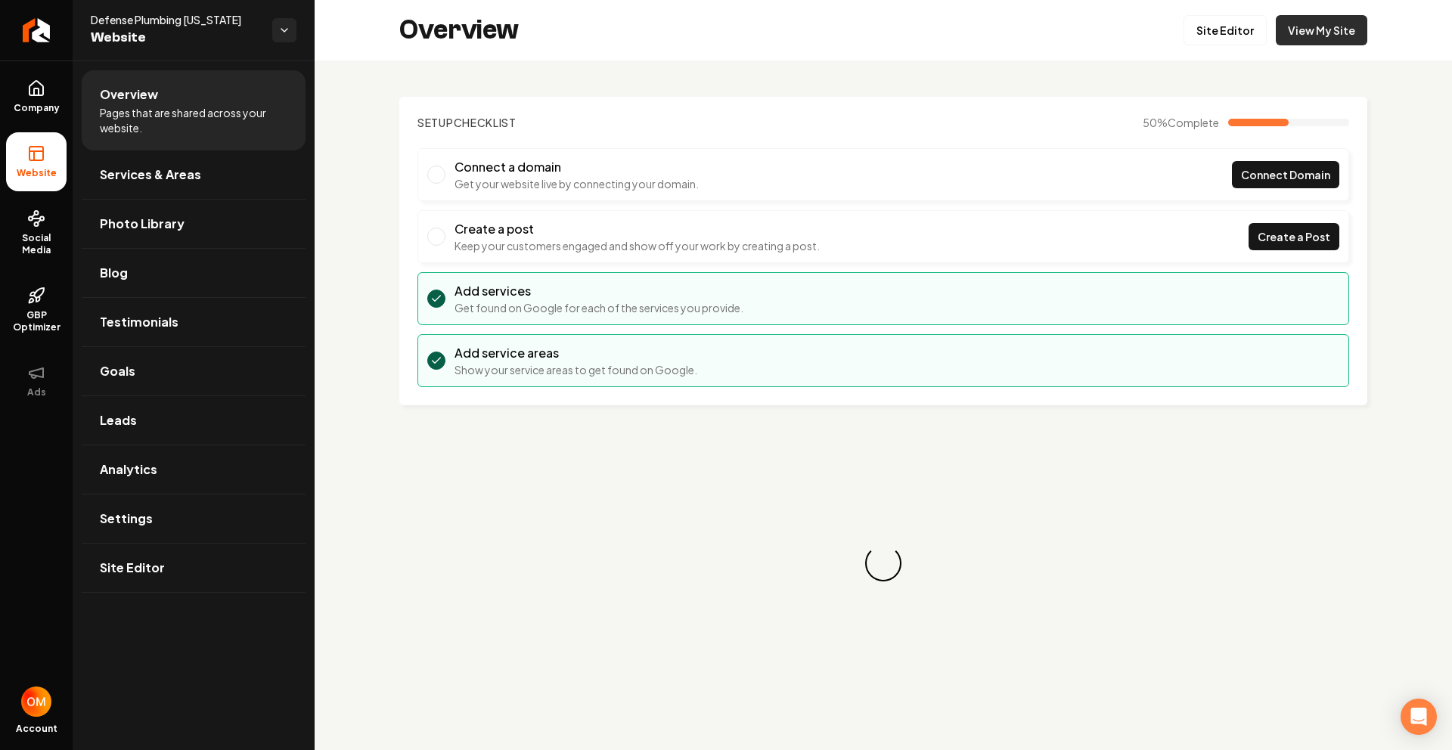
click at [1303, 29] on link "View My Site" at bounding box center [1320, 30] width 91 height 30
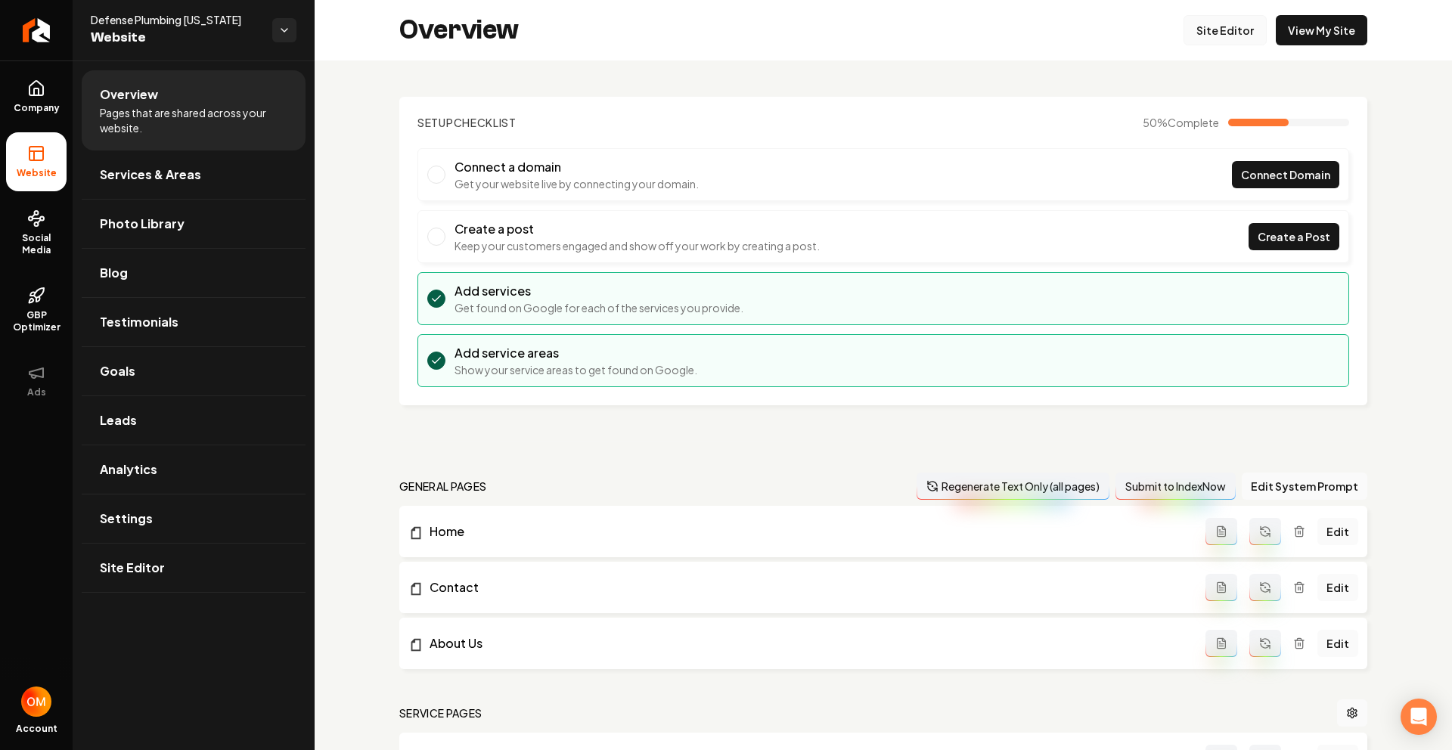
click at [1242, 21] on link "Site Editor" at bounding box center [1224, 30] width 83 height 30
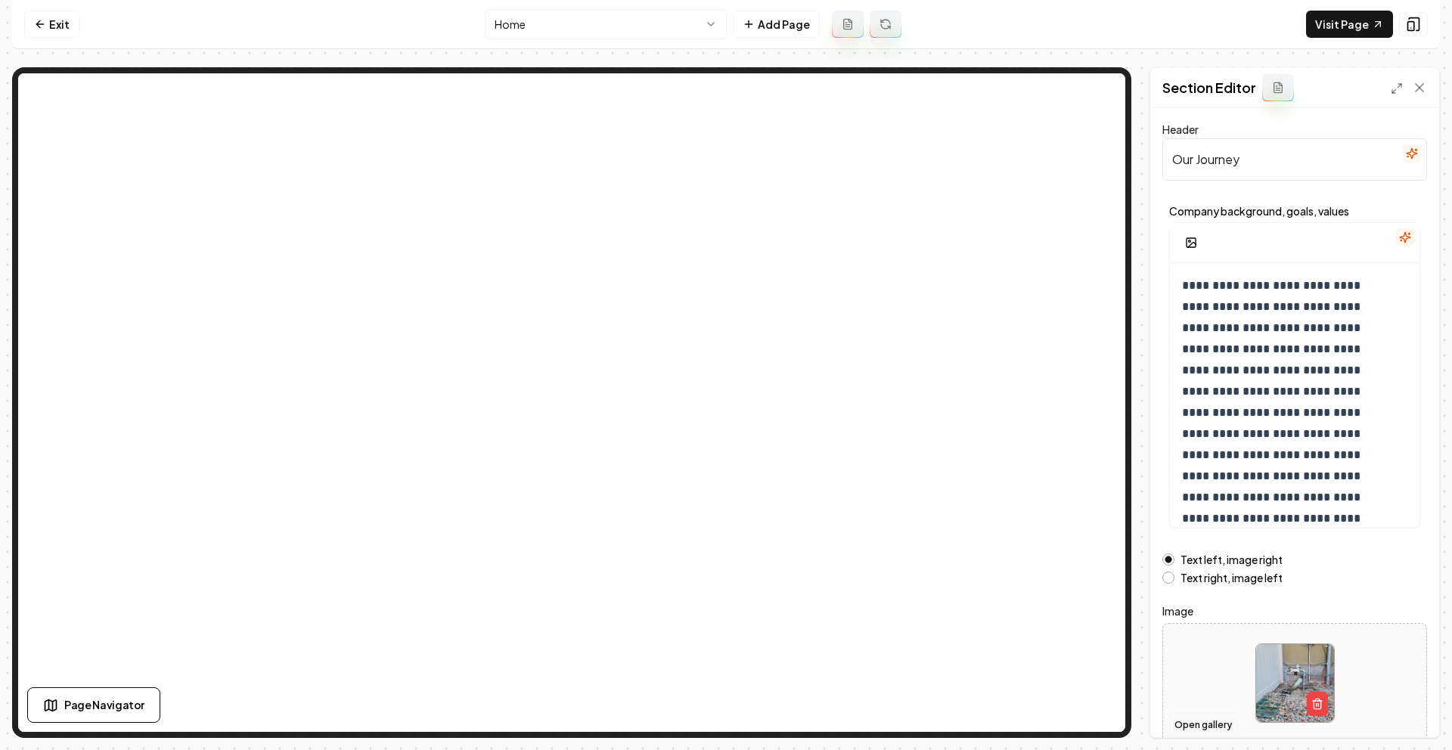
click at [1207, 724] on button "Open gallery" at bounding box center [1203, 725] width 68 height 24
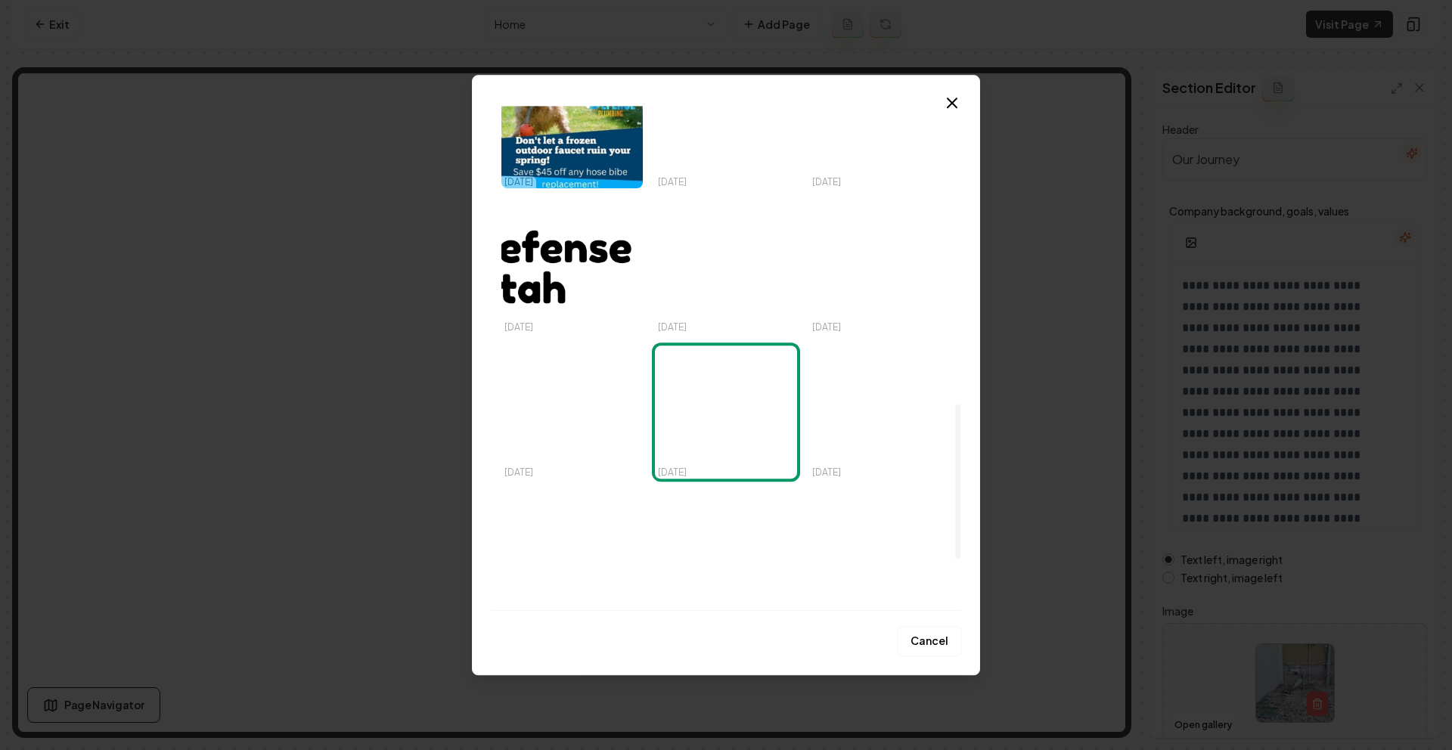
scroll to position [1135, 0]
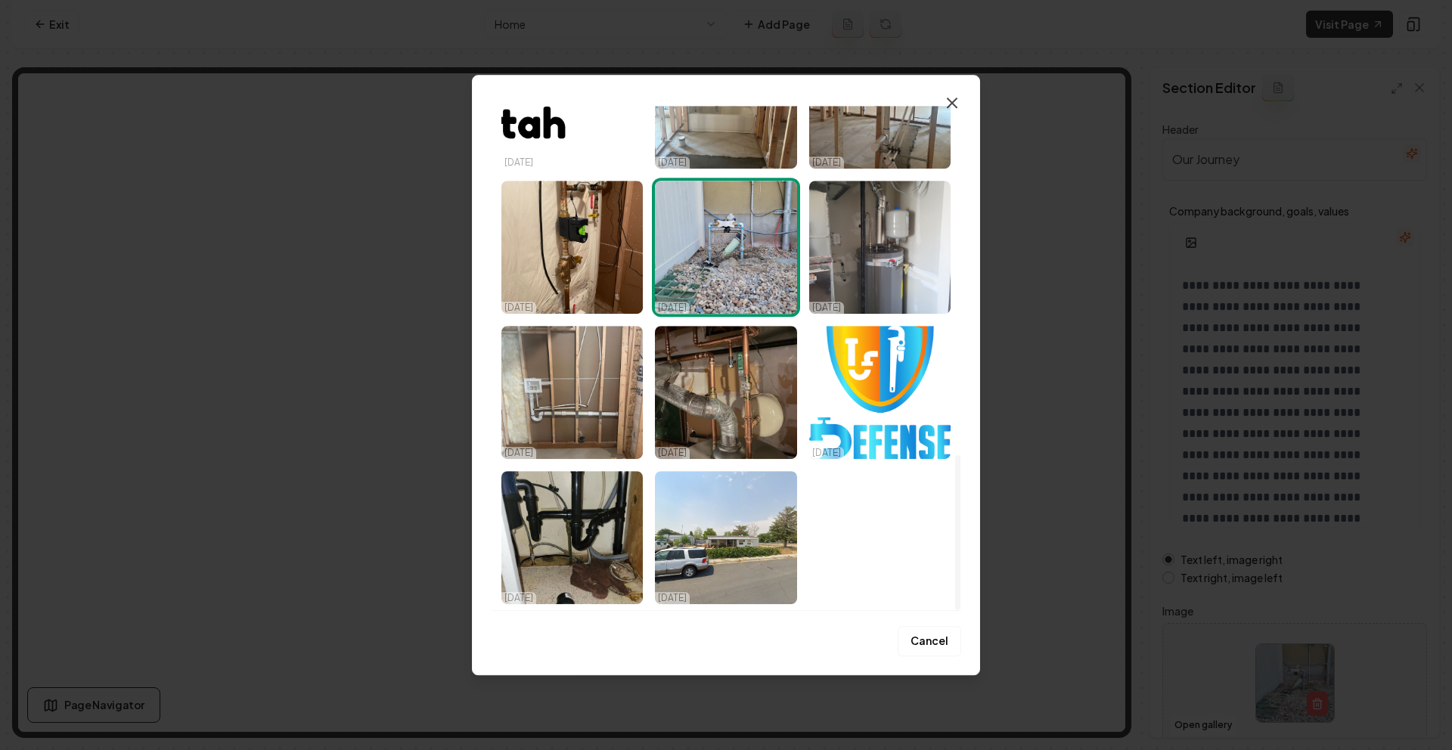
click at [959, 98] on icon "button" at bounding box center [952, 103] width 18 height 18
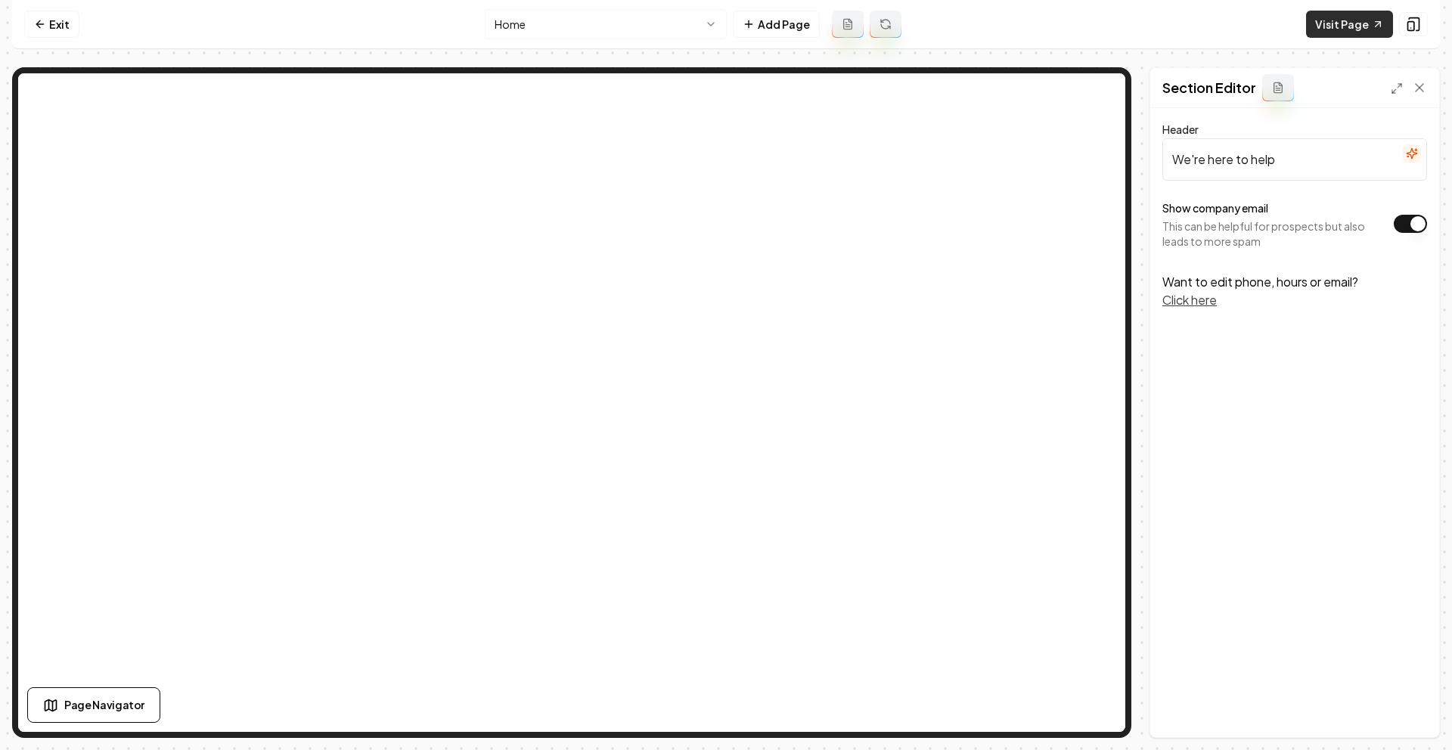
click at [1354, 26] on link "Visit Page" at bounding box center [1349, 24] width 87 height 27
click at [1348, 7] on nav "Exit Home Add Page Visit Page" at bounding box center [725, 24] width 1427 height 49
click at [1340, 16] on link "Visit Page" at bounding box center [1349, 24] width 87 height 27
